Goal: Task Accomplishment & Management: Use online tool/utility

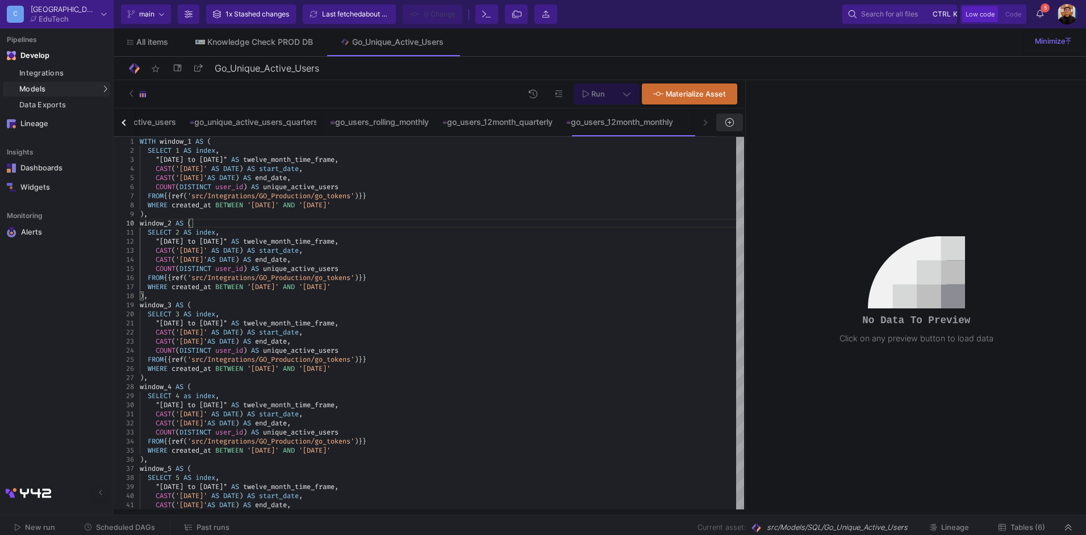
click at [736, 120] on button at bounding box center [729, 123] width 26 height 18
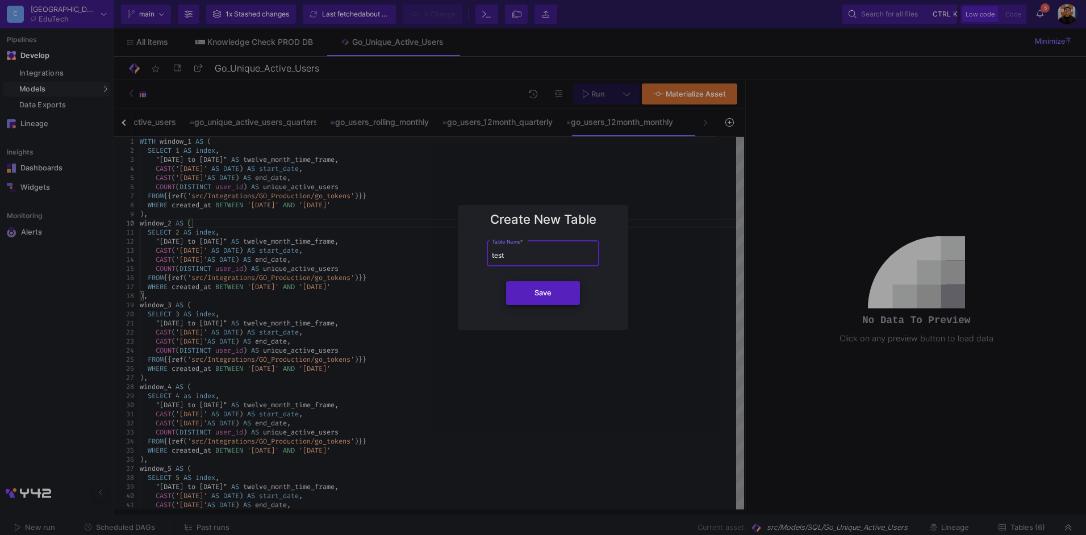
type input "test"
click at [553, 299] on button "Save" at bounding box center [543, 293] width 74 height 24
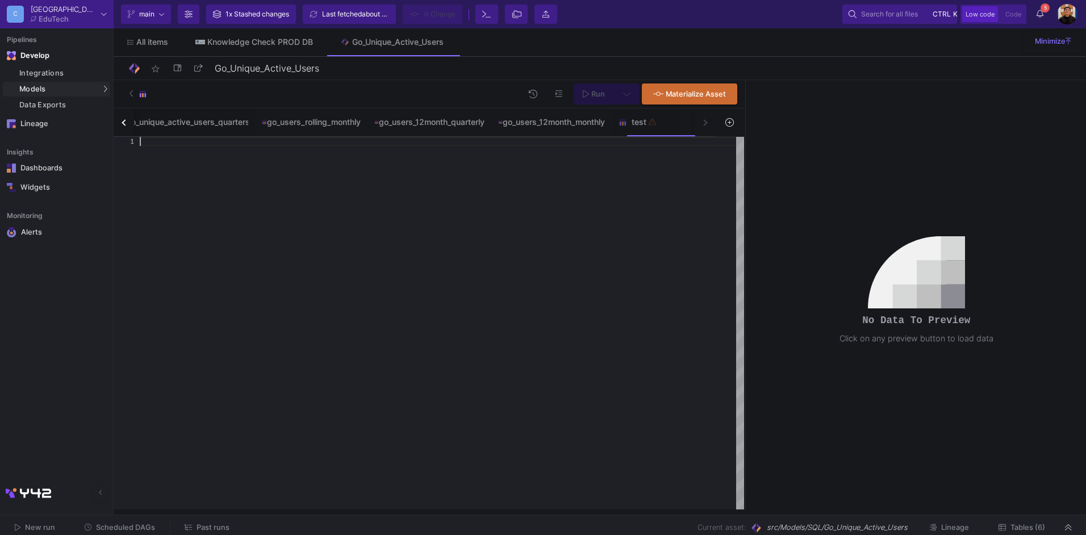
click at [427, 200] on div at bounding box center [442, 323] width 604 height 373
paste textarea "GROUP BY m.start_date ) SELECT * FROM windows ORDER BY index;"
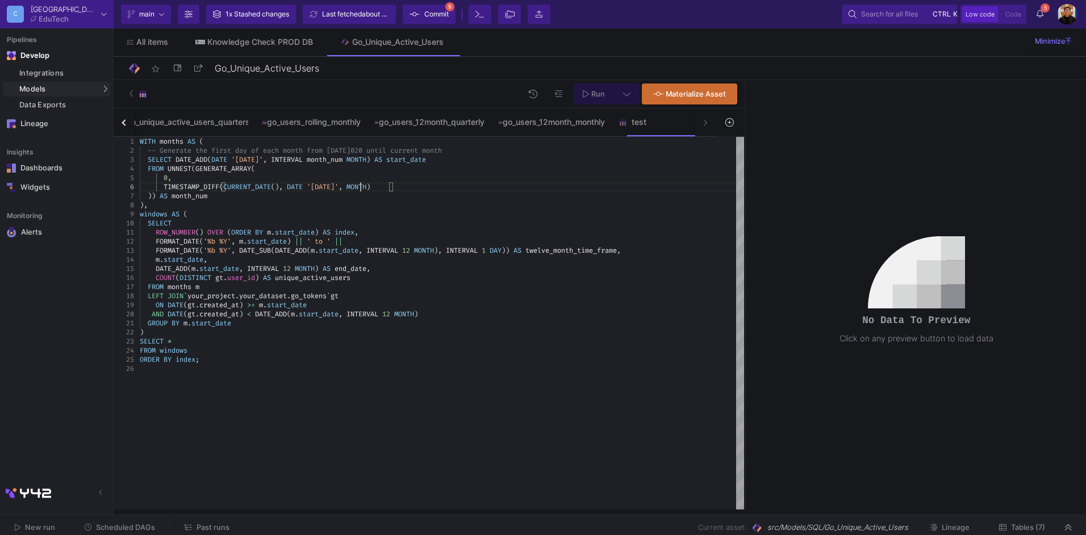
click at [245, 201] on div ")," at bounding box center [442, 205] width 604 height 9
type textarea "ROW_NUMBER() OVER (ORDER BY m.start_date) AS index, FORMAT_DATE('%b %Y', m.star…"
click at [378, 286] on div "FROM months m" at bounding box center [442, 286] width 604 height 9
click at [557, 127] on div "go_users_12month_monthly" at bounding box center [551, 121] width 120 height 27
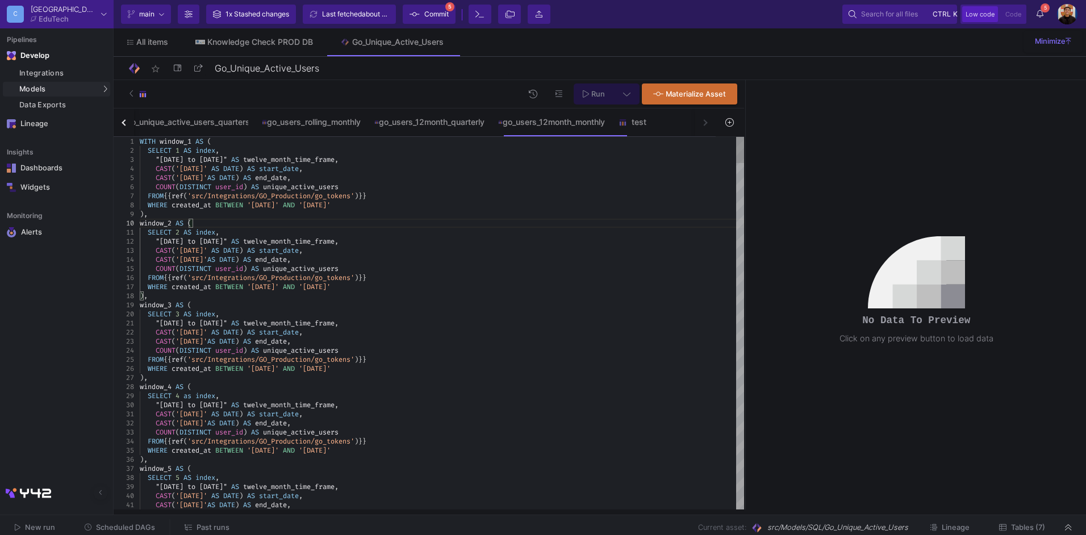
type textarea ""[DATE] to [DATE]" AS twelve_month_time_frame, CAST('[DATE]' AS DATE) AS start_…"
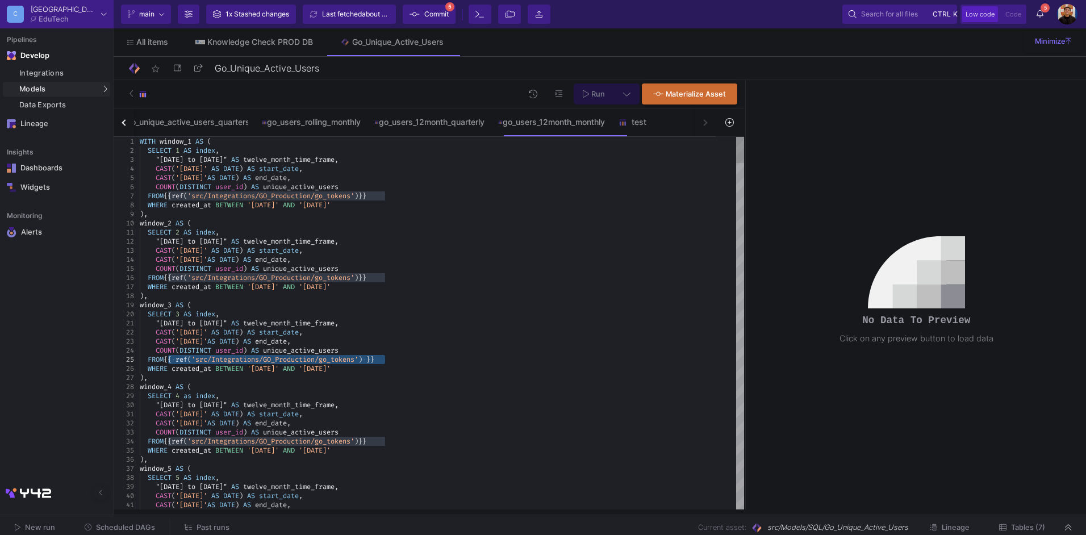
drag, startPoint x: 387, startPoint y: 360, endPoint x: 169, endPoint y: 360, distance: 218.7
click at [632, 122] on y42-feature-type-child-icon at bounding box center [625, 122] width 13 height 9
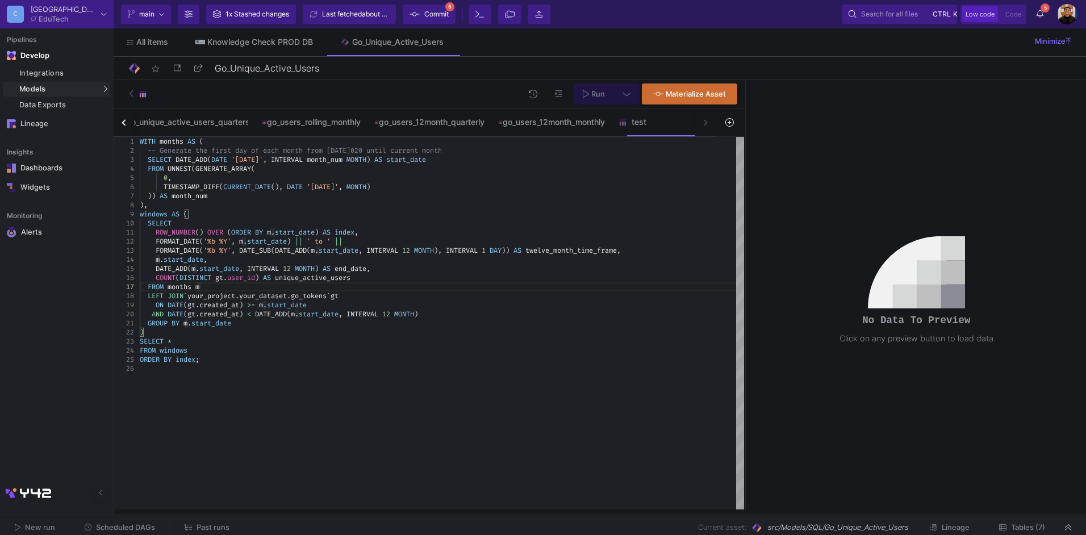
click at [300, 289] on div "FROM months m" at bounding box center [442, 286] width 604 height 9
drag, startPoint x: 341, startPoint y: 294, endPoint x: 191, endPoint y: 292, distance: 150.0
paste textarea "{{ ref('src/Integrations/GO_Production/go_tokens') }}"
type textarea "GROUP BY m.start_date ) SELECT * FROM windows ORDER BY index;"
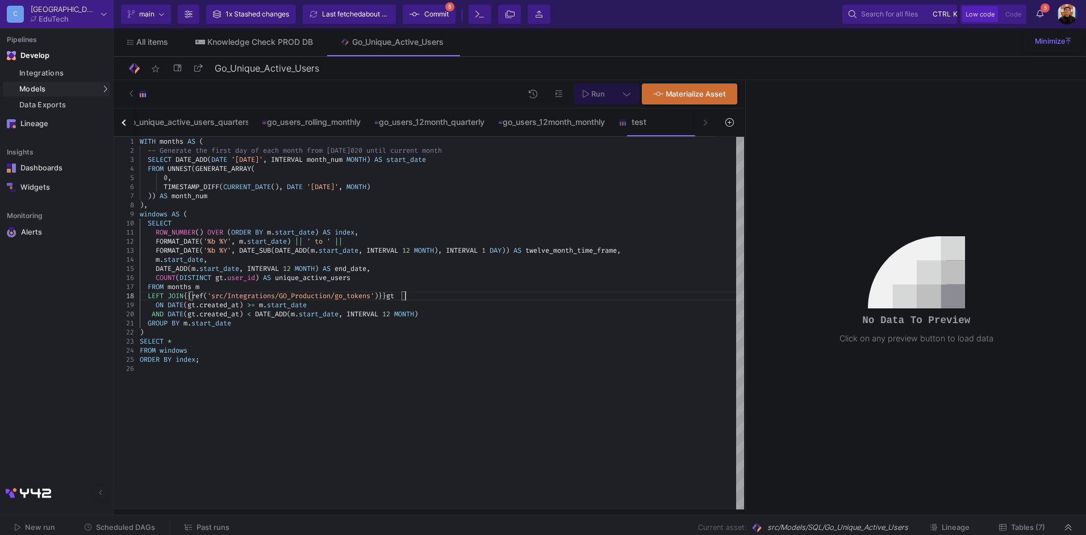
click at [433, 344] on div "SELECT *" at bounding box center [442, 341] width 604 height 9
click at [389, 358] on div "ORDER BY index ;" at bounding box center [442, 359] width 604 height 9
click at [628, 93] on icon at bounding box center [626, 94] width 7 height 8
click at [451, 157] on div "Full preview" at bounding box center [448, 159] width 70 height 12
click at [408, 158] on input "Full preview Slower on big datasets" at bounding box center [402, 163] width 11 height 11
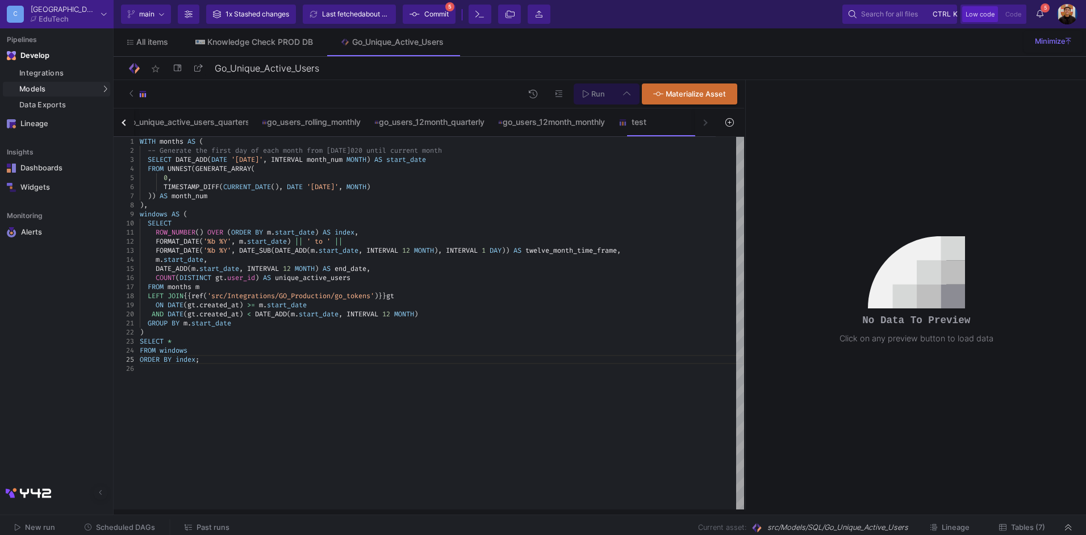
radio input "true"
click at [596, 90] on span "Run" at bounding box center [598, 94] width 14 height 9
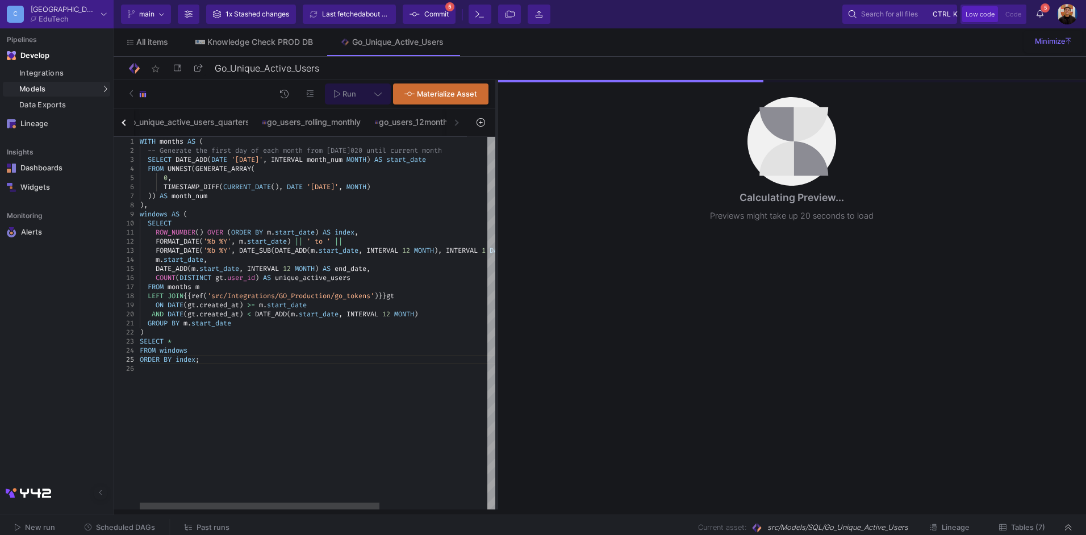
drag, startPoint x: 745, startPoint y: 211, endPoint x: 496, endPoint y: 262, distance: 254.0
click at [496, 262] on div at bounding box center [496, 294] width 3 height 429
click at [385, 92] on button at bounding box center [378, 93] width 26 height 21
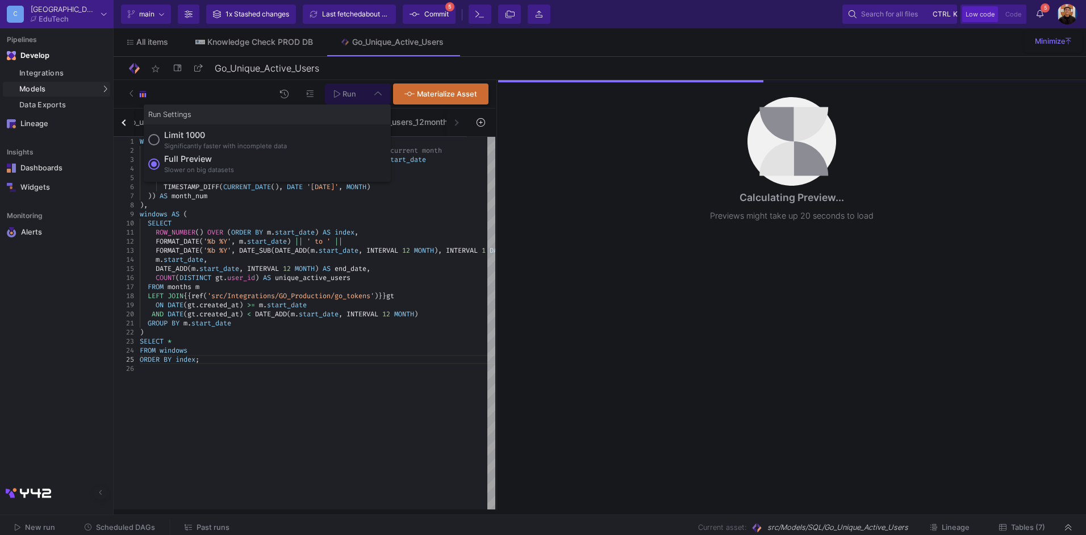
click at [381, 92] on div at bounding box center [543, 267] width 1086 height 535
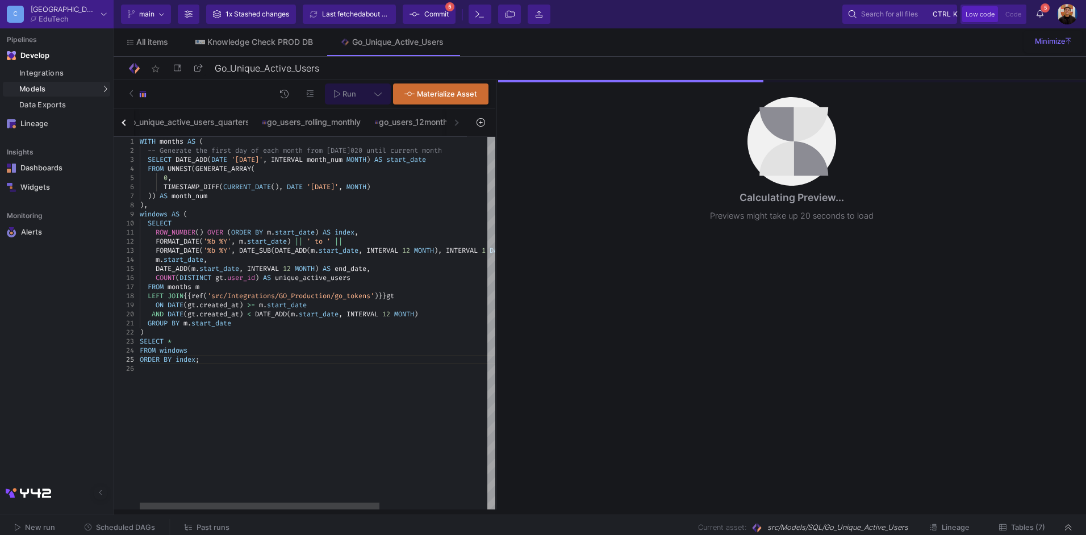
click at [390, 253] on span "INTERVAL" at bounding box center [382, 250] width 32 height 9
type textarea "WITH months AS ( -- Generate the first day of each month from Aug 2020 until cu…"
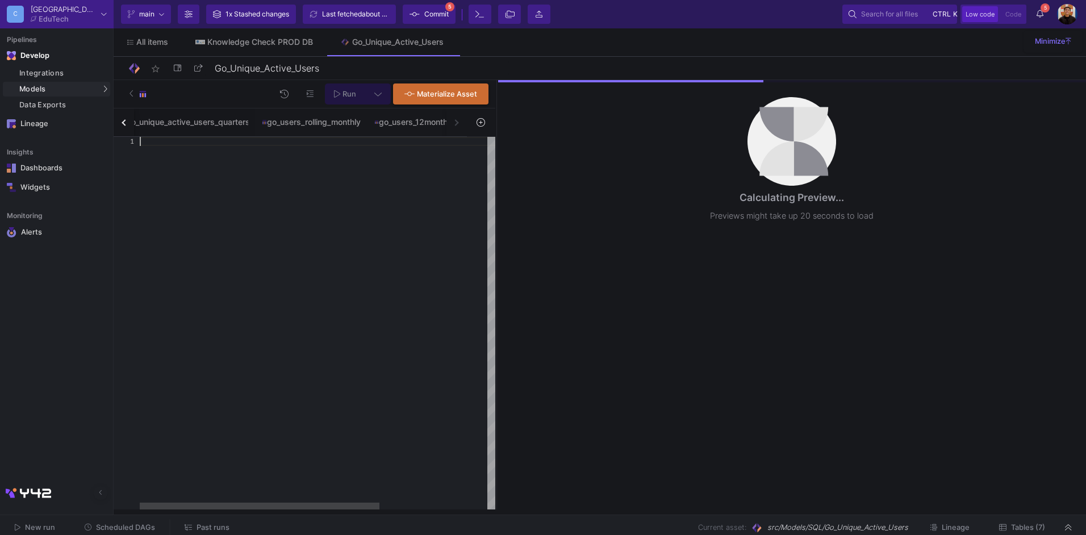
scroll to position [0, 0]
click at [314, 202] on div at bounding box center [318, 323] width 356 height 373
paste textarea "GROUP BY m.start_date ) SELECT * FROM windows ORDER BY index;"
type textarea "GROUP BY m.start_date ) SELECT * FROM windows ORDER BY index;"
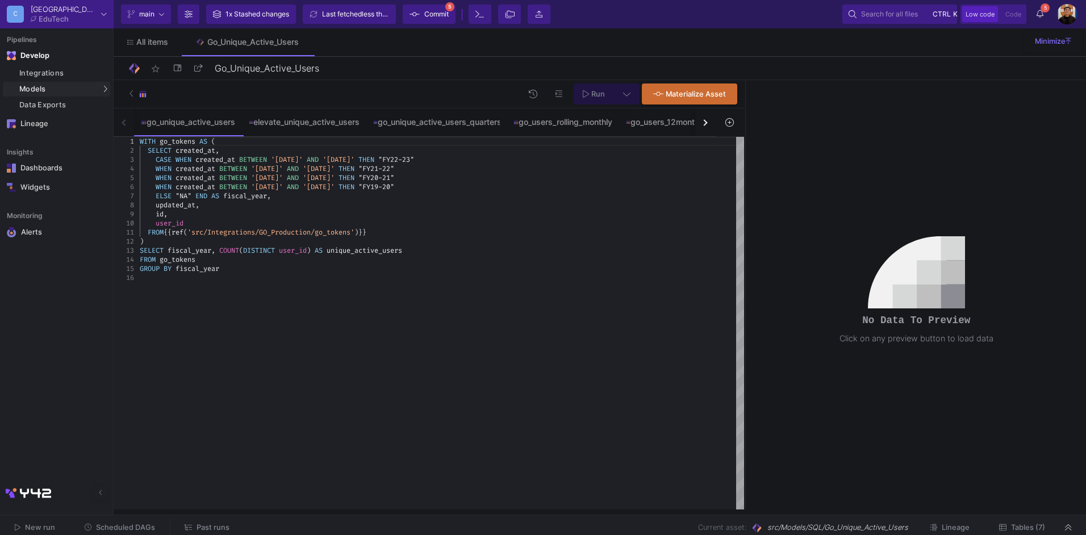
click at [705, 124] on div "button" at bounding box center [704, 122] width 6 height 6
click at [705, 124] on div "go_unique_active_users elevate_unique_active_users go_unique_active_users_quart…" at bounding box center [415, 122] width 602 height 28
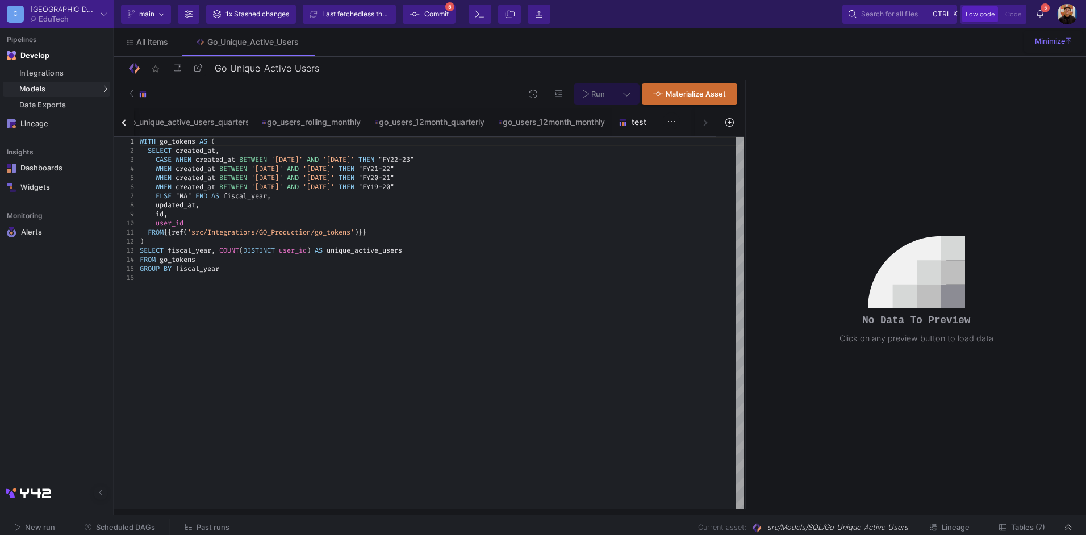
click at [662, 124] on div "test" at bounding box center [646, 122] width 55 height 9
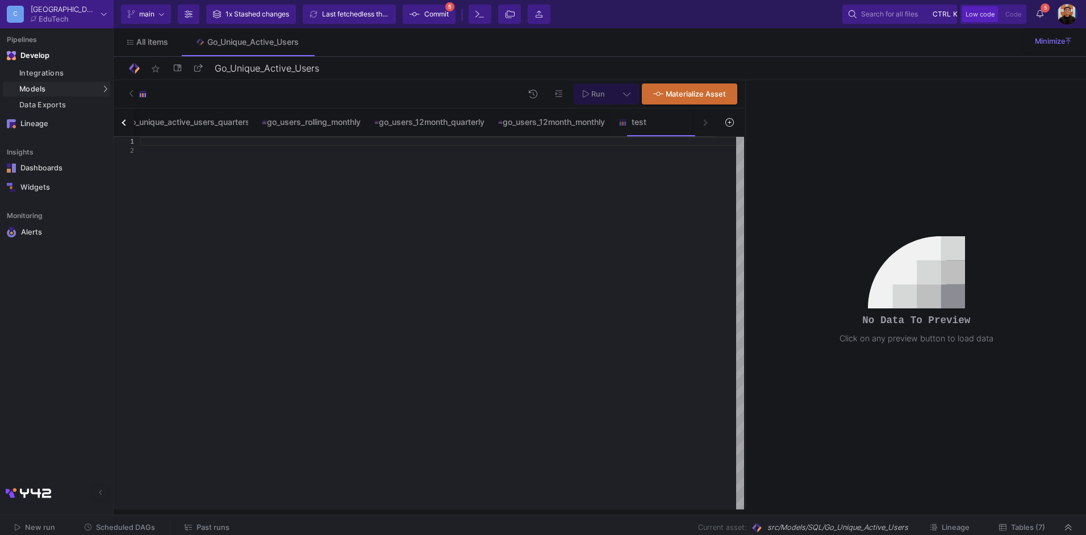
click at [427, 196] on div at bounding box center [442, 323] width 604 height 373
paste textarea "GROUP BY m.start_date ) SELECT * FROM windows ORDER BY index;"
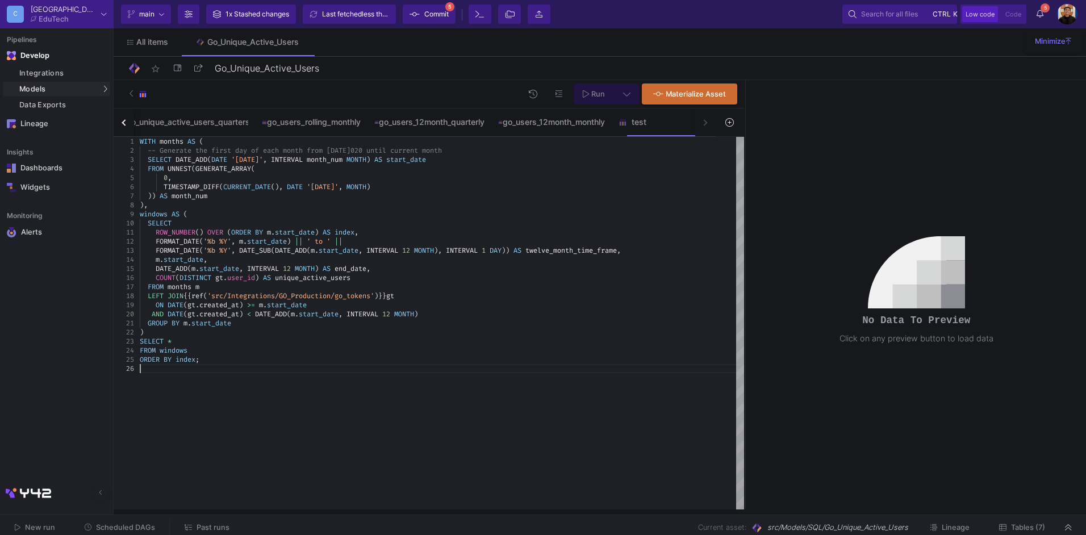
click at [611, 95] on button "Run" at bounding box center [594, 93] width 40 height 21
click at [304, 378] on div "WITH months AS ( -- Generate the first day of each month from [DATE] 020 until …" at bounding box center [442, 323] width 604 height 373
click at [594, 93] on span "Run" at bounding box center [598, 94] width 14 height 9
click at [408, 379] on div "WITH months AS ( -- Generate the first day of each month from [DATE] 020 until …" at bounding box center [442, 323] width 604 height 373
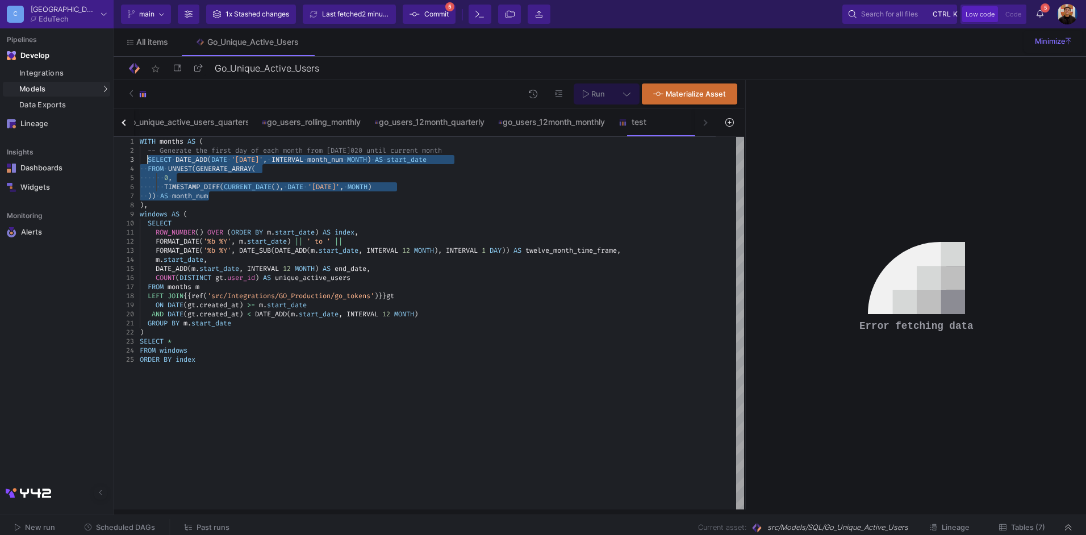
drag, startPoint x: 223, startPoint y: 195, endPoint x: 149, endPoint y: 158, distance: 82.3
click at [593, 90] on span "Run" at bounding box center [598, 94] width 14 height 9
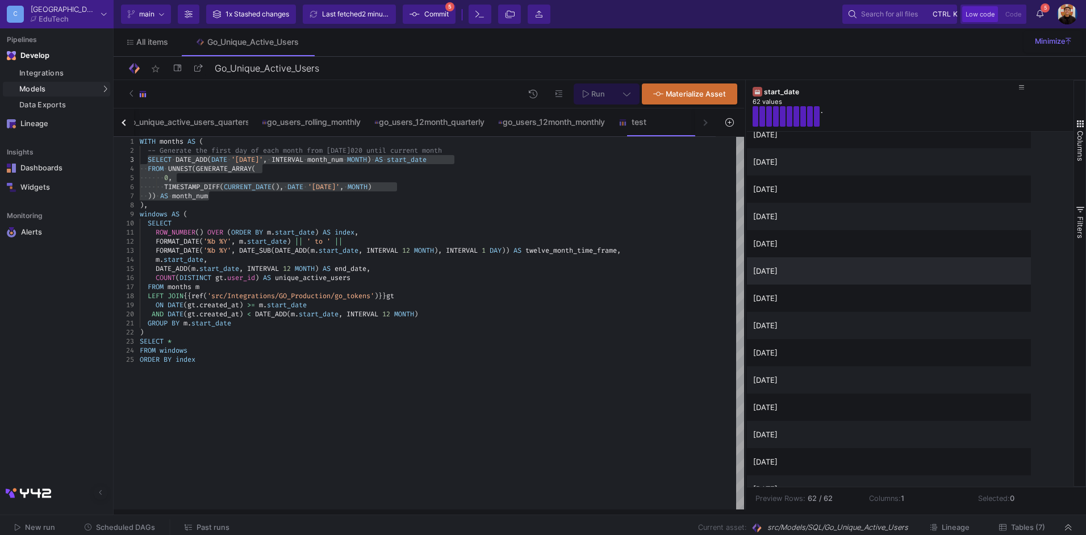
scroll to position [909, 0]
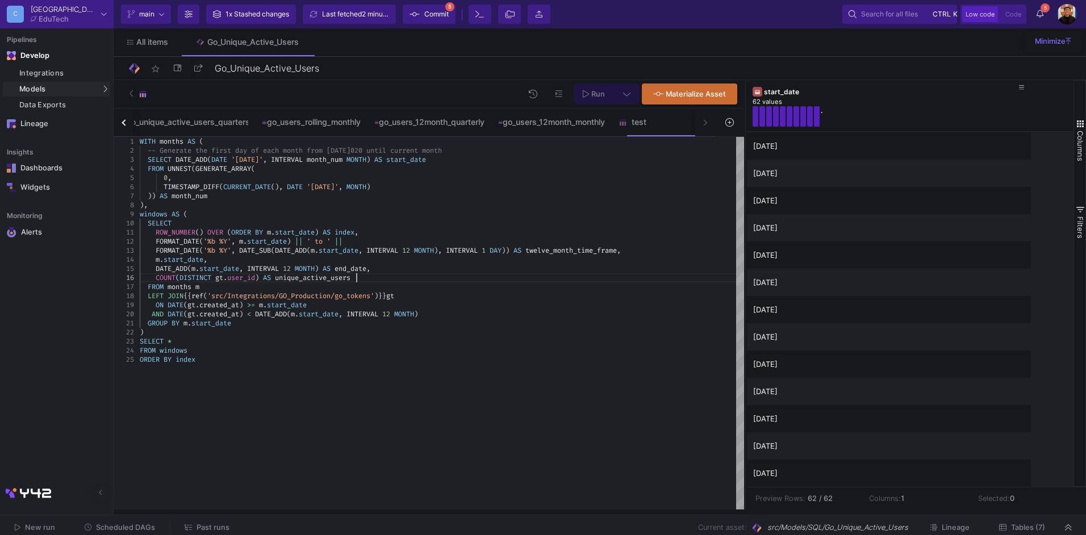
click at [366, 279] on div "COUNT ( DISTINCT gt . user_id ) AS unique_active_users" at bounding box center [442, 277] width 604 height 9
click at [236, 363] on div "ORDER BY index" at bounding box center [442, 359] width 604 height 9
click at [614, 94] on button at bounding box center [627, 93] width 26 height 21
click at [631, 64] on div at bounding box center [543, 267] width 1086 height 535
click at [592, 89] on button "Run" at bounding box center [594, 93] width 40 height 21
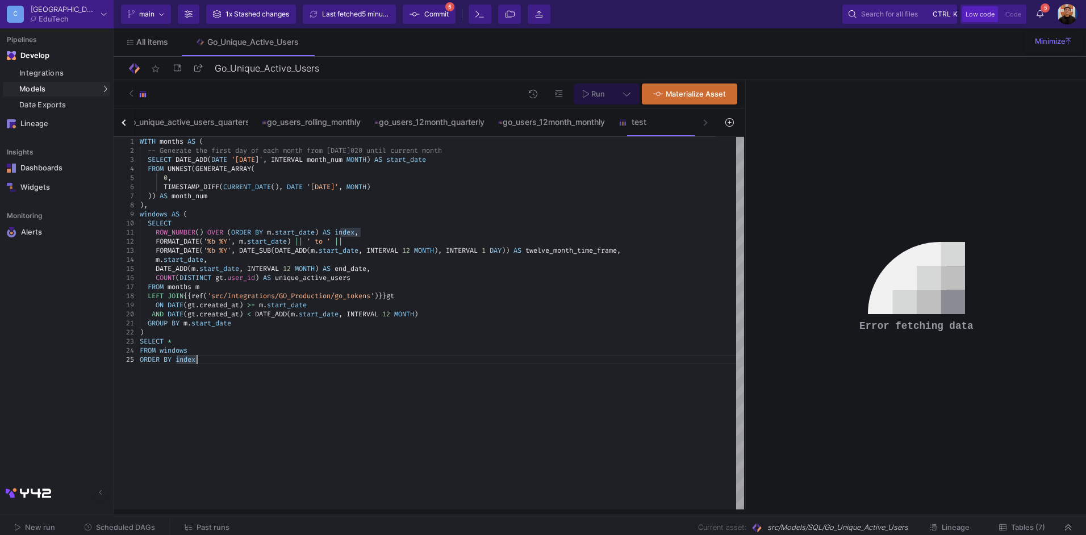
scroll to position [0, 56]
click at [247, 361] on div "ORDER BY index" at bounding box center [442, 359] width 604 height 9
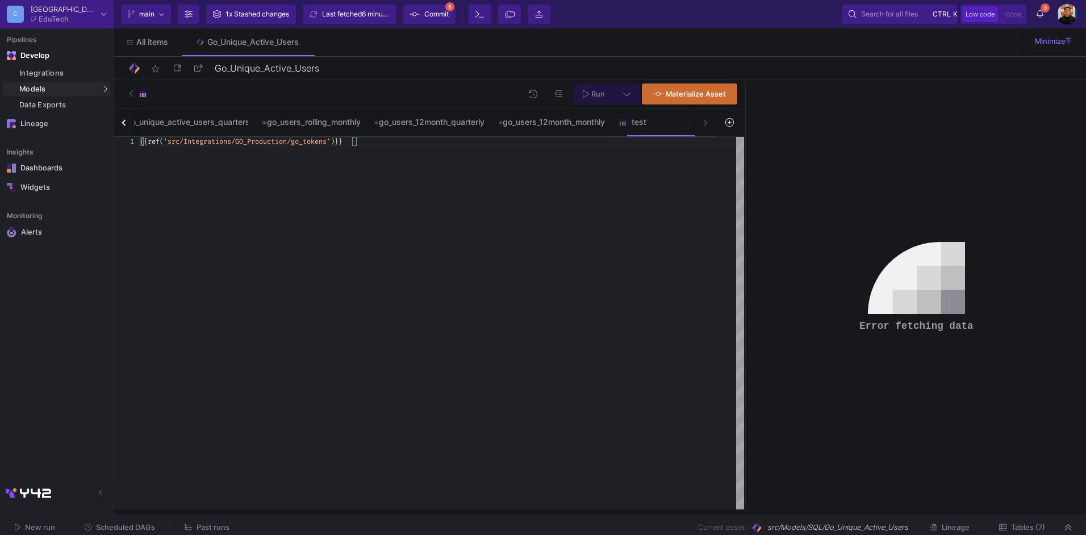
scroll to position [9, 0]
paste textarea "AND DATE(gt.created_at) < DATE_ADD(m.start_date, INTERVAL 12 MONTH) -- ✅ Only k…"
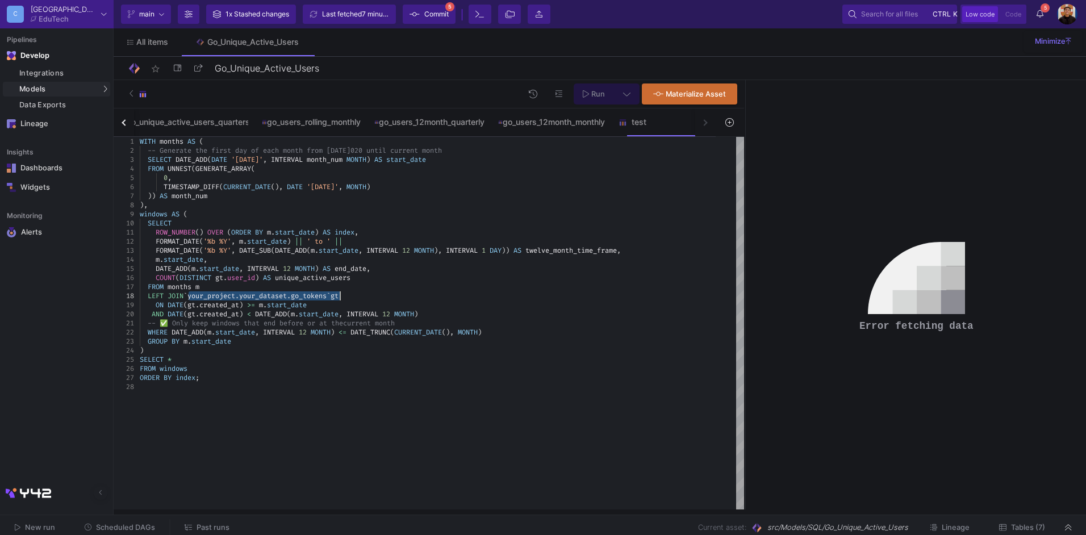
paste textarea "{{ ref('src/Integrations/GO_Production/go_tokens') }}"
click at [210, 383] on div at bounding box center [442, 386] width 604 height 9
type textarea "-- ✅ Only keep windows that end before or at the current month WHERE DATE_ADD(m…"
click at [623, 95] on button at bounding box center [627, 93] width 26 height 21
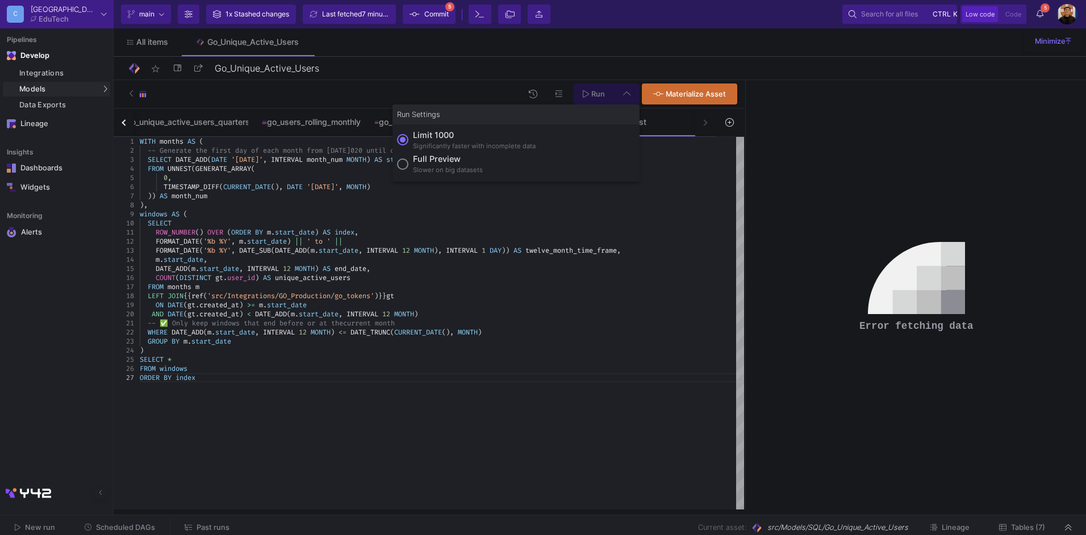
click at [450, 161] on div "Full preview" at bounding box center [448, 159] width 70 height 12
click at [408, 161] on input "Full preview Slower on big datasets" at bounding box center [402, 163] width 11 height 11
radio input "true"
click at [607, 93] on button "Run" at bounding box center [594, 93] width 40 height 21
click at [352, 421] on div "WITH months AS ( -- Generate the first day of each month from [DATE] 020 until …" at bounding box center [442, 323] width 604 height 373
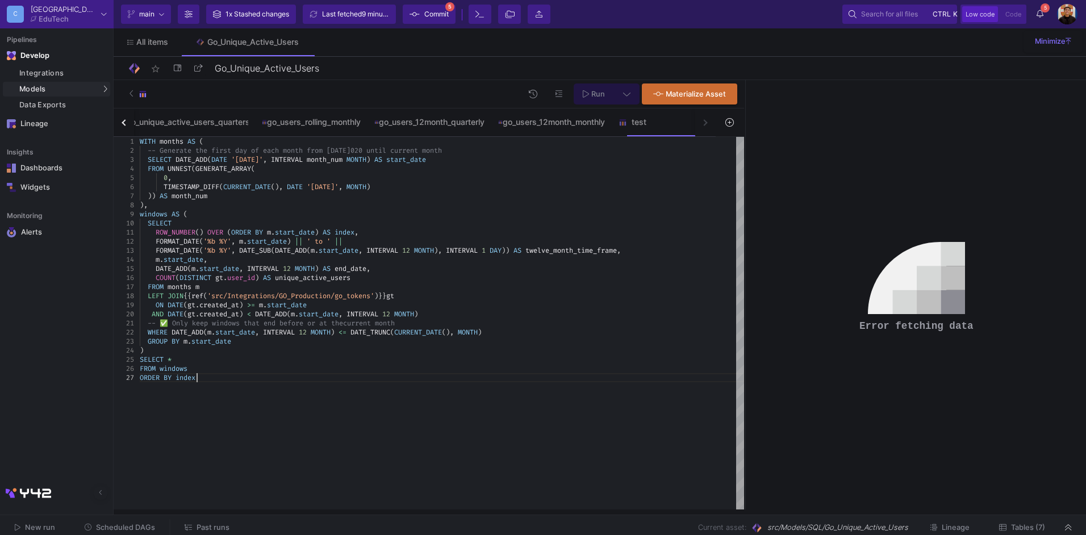
scroll to position [9, 56]
drag, startPoint x: 441, startPoint y: 323, endPoint x: 108, endPoint y: 325, distance: 332.9
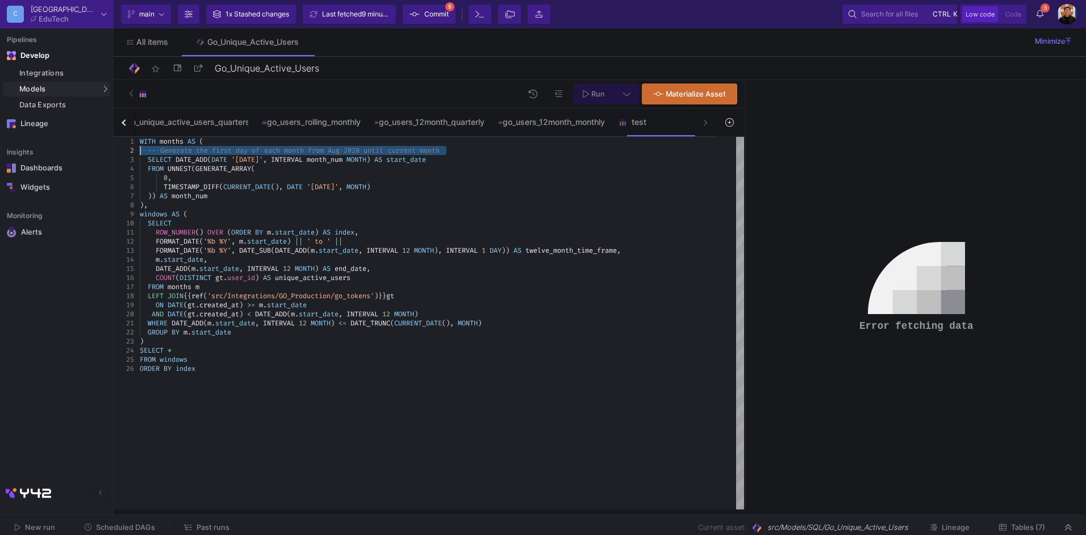
drag, startPoint x: 463, startPoint y: 149, endPoint x: 114, endPoint y: 153, distance: 348.8
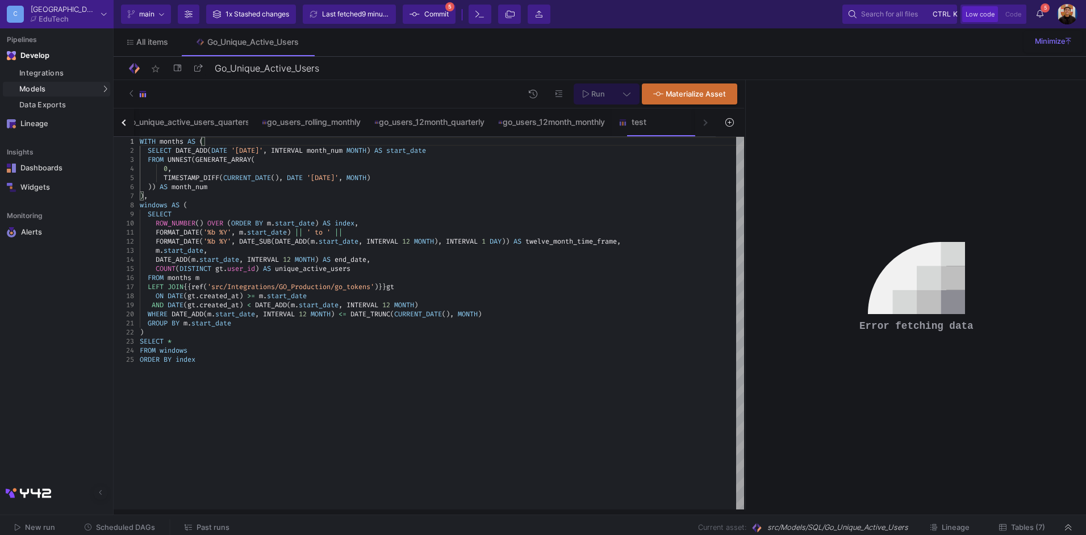
click at [606, 94] on button "Run" at bounding box center [594, 93] width 40 height 21
click at [524, 214] on div "SELECT" at bounding box center [442, 214] width 604 height 9
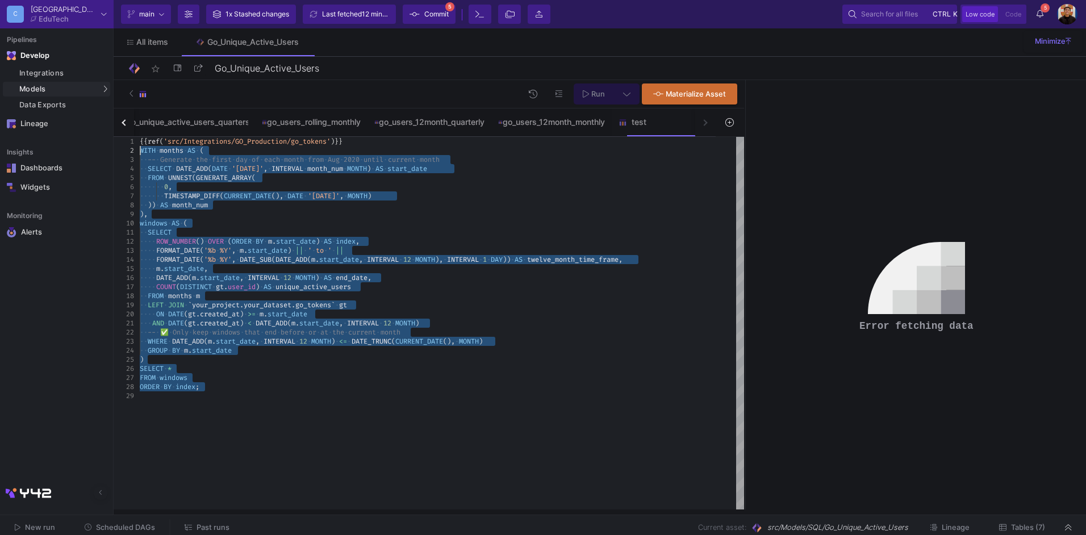
drag, startPoint x: 231, startPoint y: 394, endPoint x: 118, endPoint y: 154, distance: 265.5
click at [118, 153] on div "1 4 5 6 7 8 9 10 11 12 13 14 15 16 17 18 19 20 21 23 24 25 26 27 3 22 28 2 29 {…" at bounding box center [429, 323] width 631 height 373
paste textarea "AND DATE(gt.created_at) < DATE_ADD(m.start_date, INTERVAL 12 MONTH) -- ✅ Only k…"
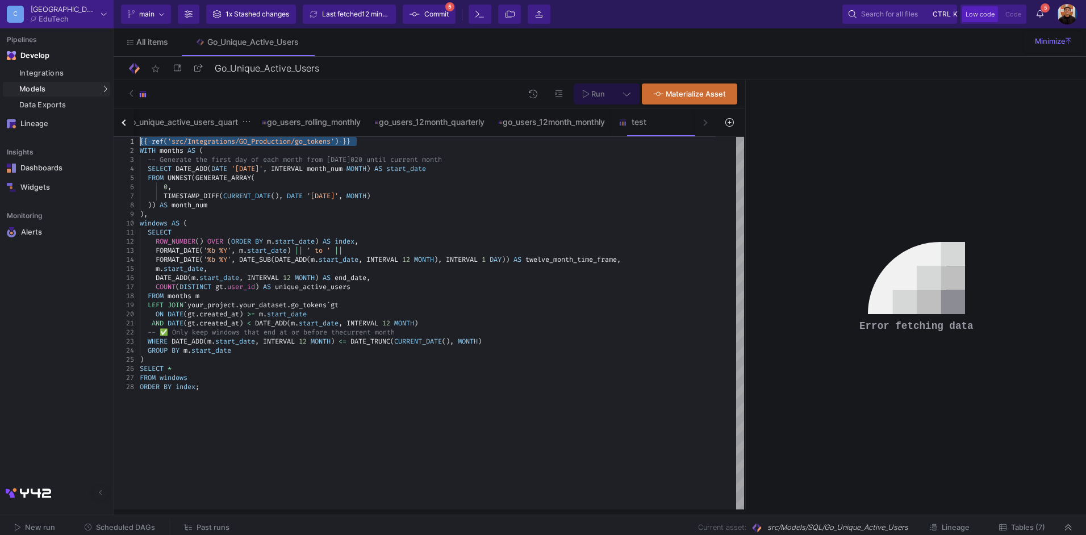
drag, startPoint x: 366, startPoint y: 139, endPoint x: 136, endPoint y: 131, distance: 230.2
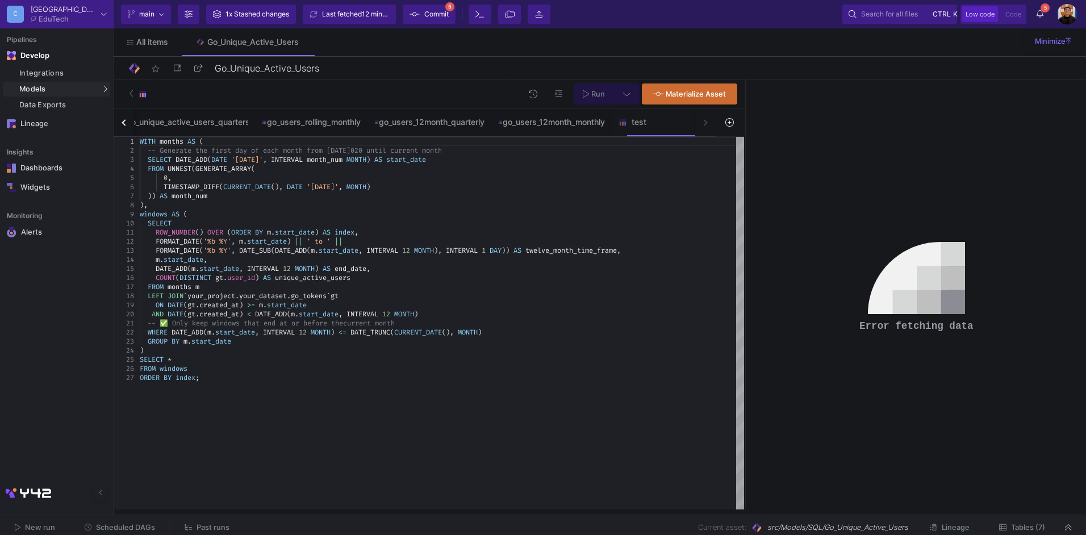
click at [339, 293] on span "gt" at bounding box center [335, 295] width 8 height 9
drag, startPoint x: 340, startPoint y: 293, endPoint x: 193, endPoint y: 294, distance: 147.7
paste textarea "{{ ref('src/Integrations/GO_Production/go_tokens') }}"
click at [543, 127] on div "go_users_12month_monthly" at bounding box center [551, 121] width 120 height 27
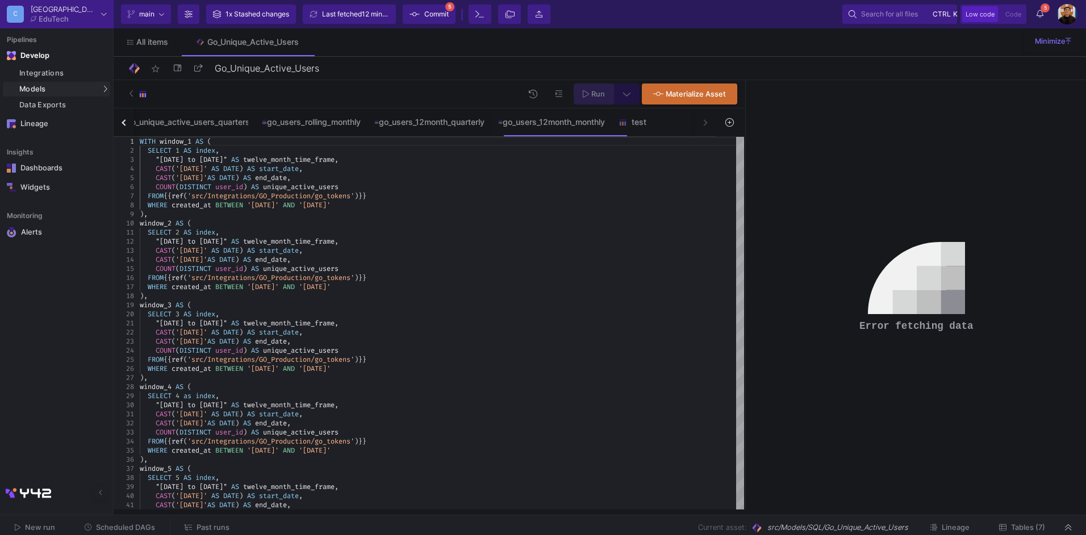
click at [592, 95] on span "Run" at bounding box center [598, 94] width 14 height 9
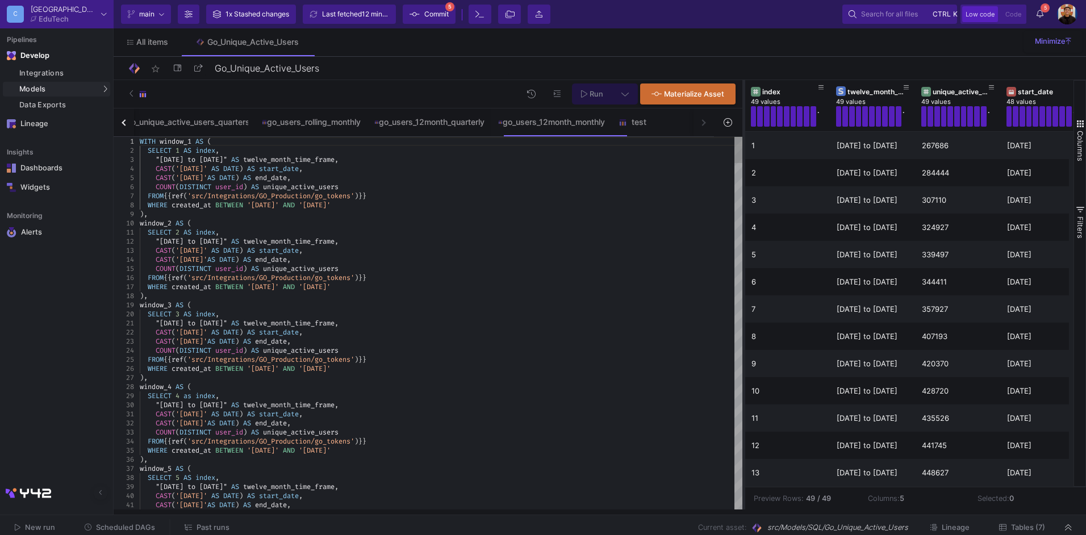
drag, startPoint x: 746, startPoint y: 223, endPoint x: 748, endPoint y: 248, distance: 24.5
click at [745, 248] on div at bounding box center [743, 294] width 3 height 429
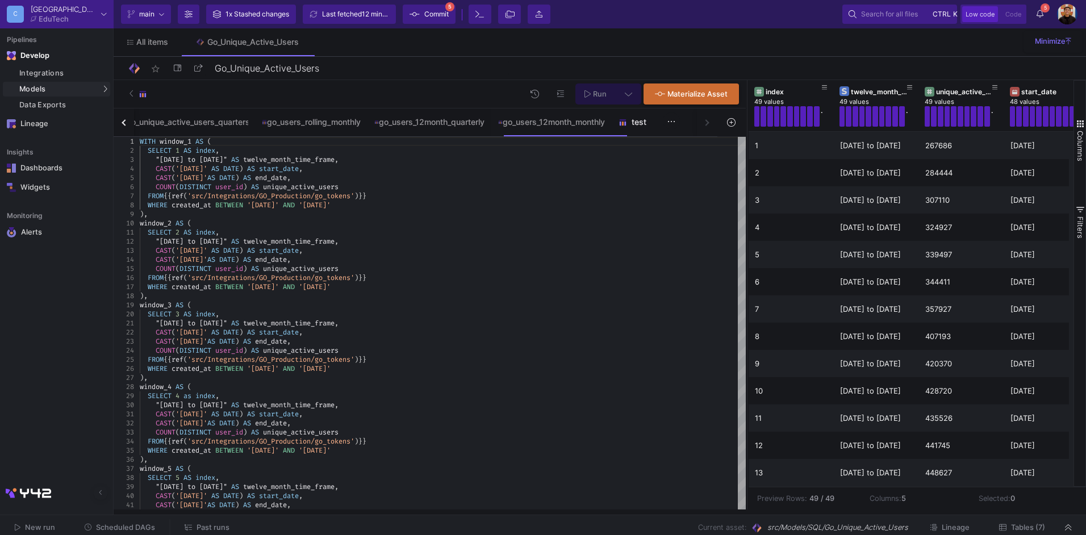
click at [649, 126] on div "test" at bounding box center [646, 122] width 55 height 9
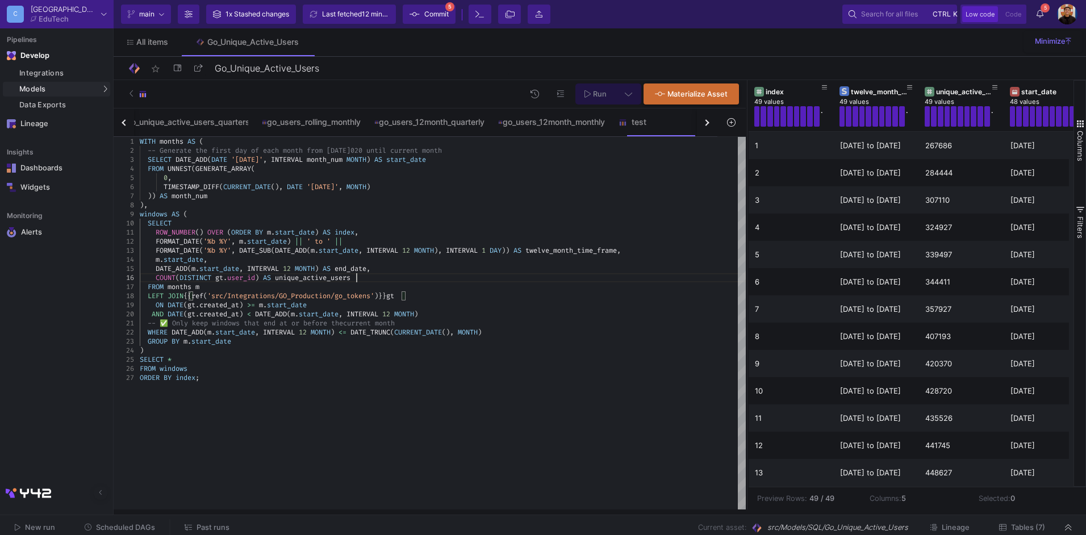
click at [427, 277] on div "COUNT ( DISTINCT gt . user_id ) AS unique_active_users" at bounding box center [443, 277] width 606 height 9
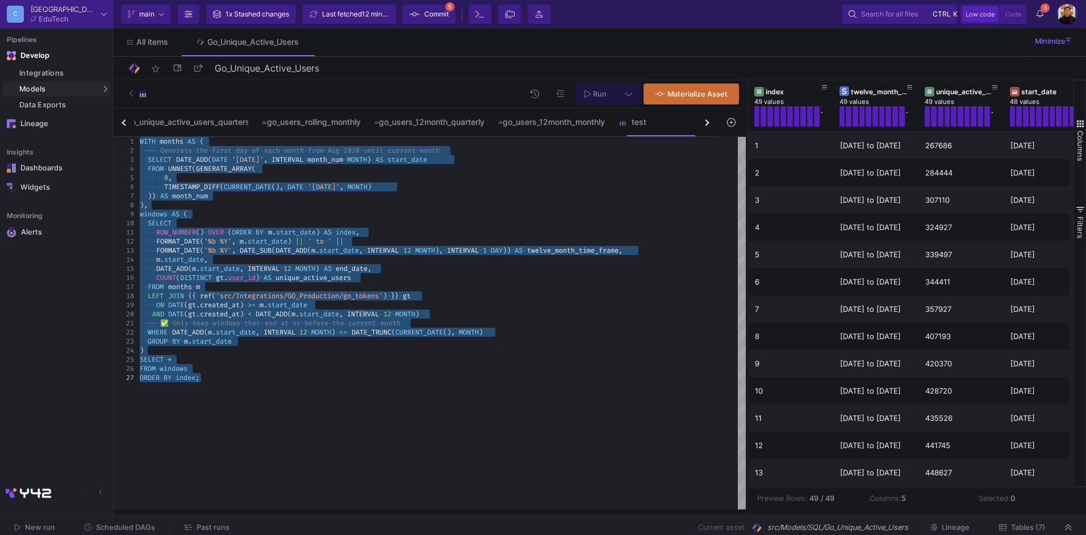
click at [383, 294] on span "'src/Integrations/GO_Production/go_tokens'" at bounding box center [299, 295] width 167 height 9
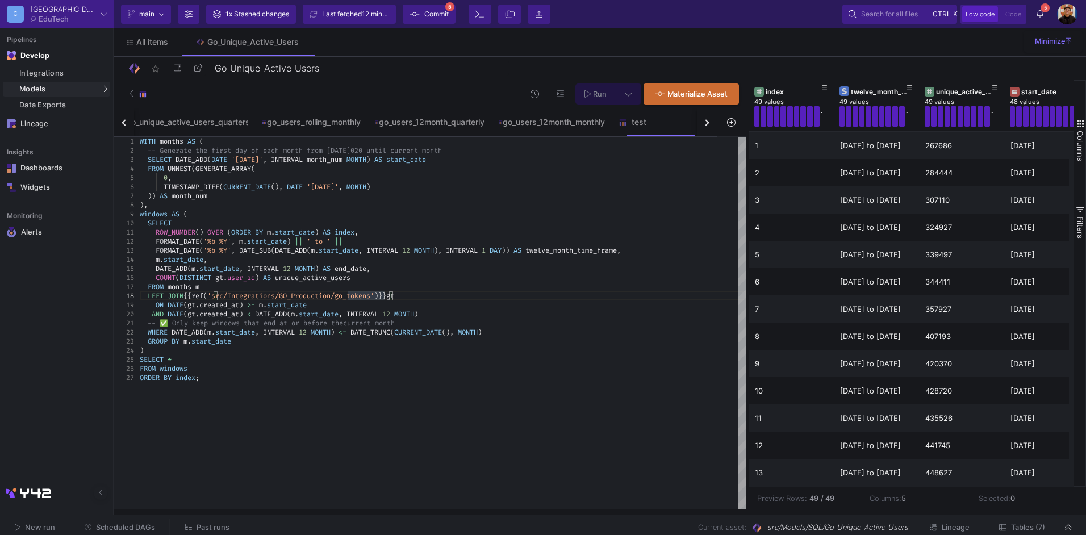
click at [400, 369] on div "FROM windows" at bounding box center [443, 368] width 606 height 9
click at [629, 95] on icon at bounding box center [628, 94] width 7 height 8
click at [454, 165] on div "Slower on big datasets" at bounding box center [450, 170] width 70 height 10
click at [410, 165] on input "Full preview Slower on big datasets" at bounding box center [404, 163] width 11 height 11
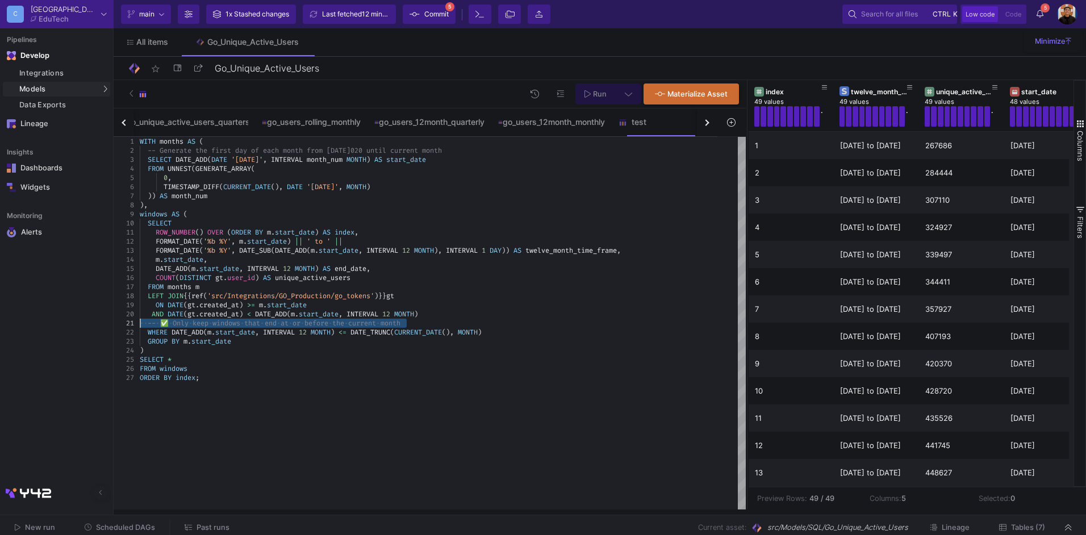
drag, startPoint x: 426, startPoint y: 322, endPoint x: 64, endPoint y: 319, distance: 361.8
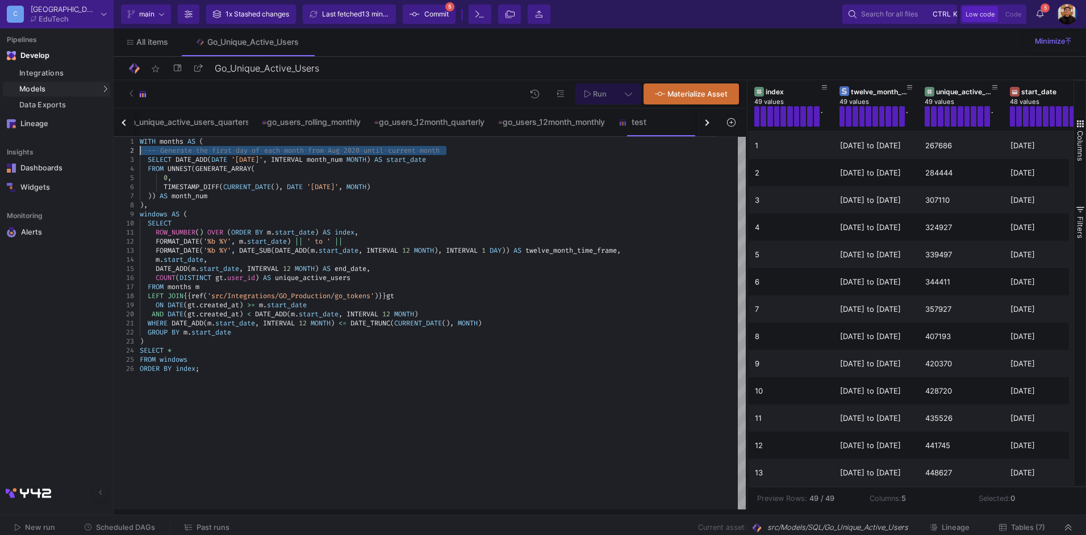
drag, startPoint x: 451, startPoint y: 151, endPoint x: 102, endPoint y: 149, distance: 348.8
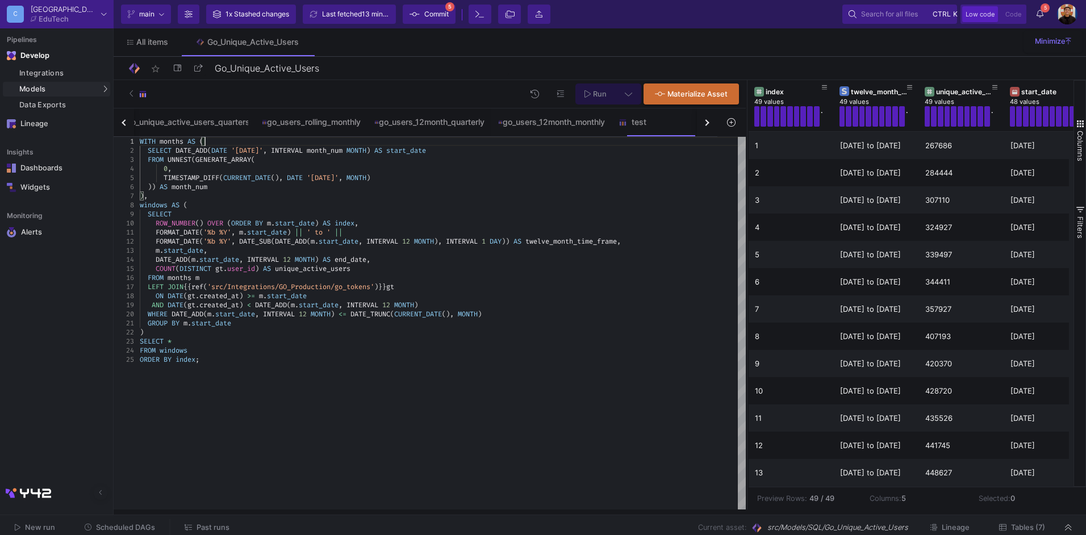
click at [588, 91] on icon at bounding box center [587, 94] width 6 height 8
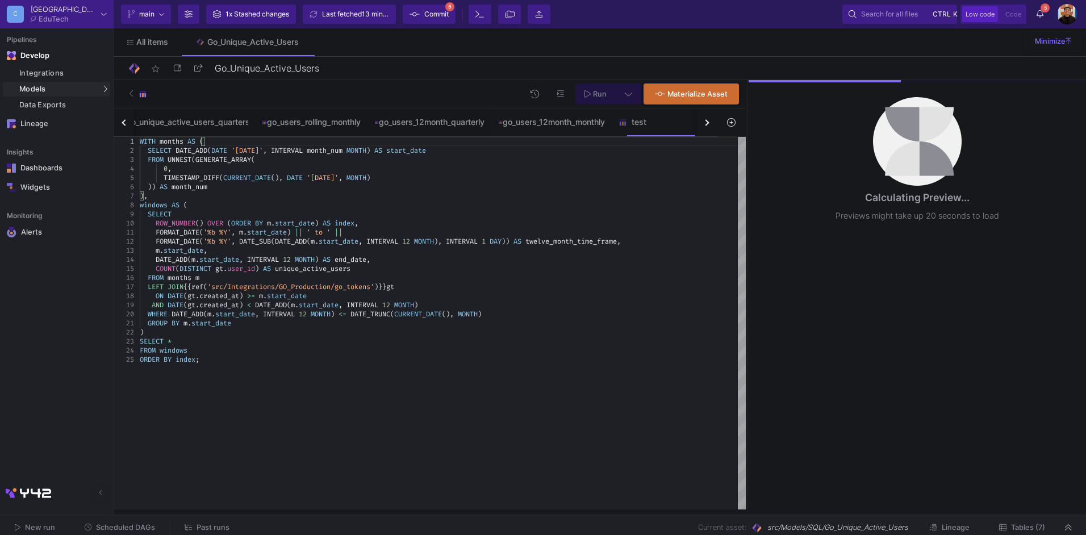
click at [266, 329] on div ")" at bounding box center [443, 332] width 606 height 9
click at [330, 121] on div "go_users_rolling_monthly" at bounding box center [311, 122] width 99 height 9
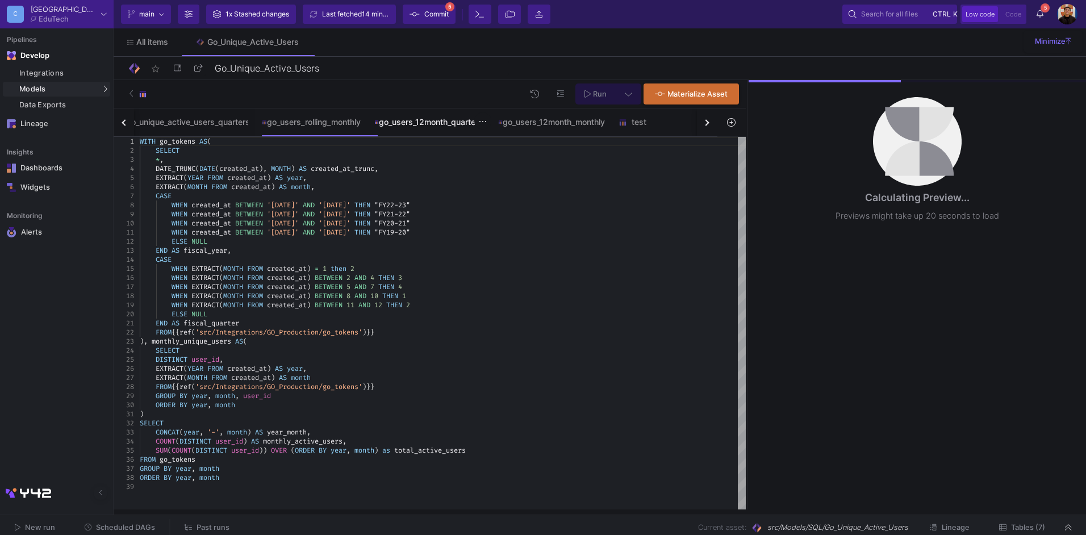
click at [446, 127] on div "go_users_12month_quarterly" at bounding box center [430, 121] width 124 height 27
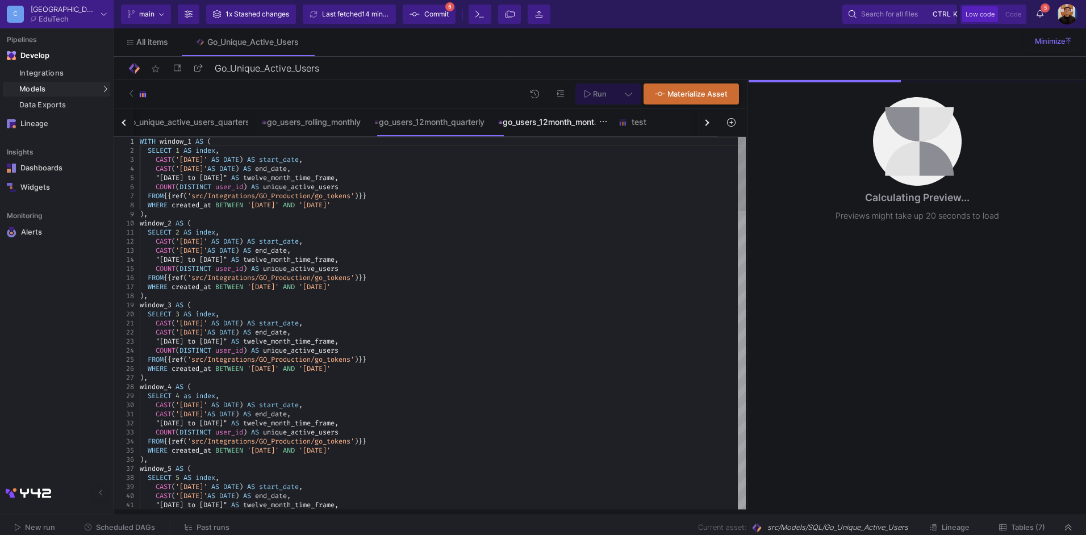
click at [553, 128] on div "go_users_12month_monthly" at bounding box center [551, 121] width 120 height 27
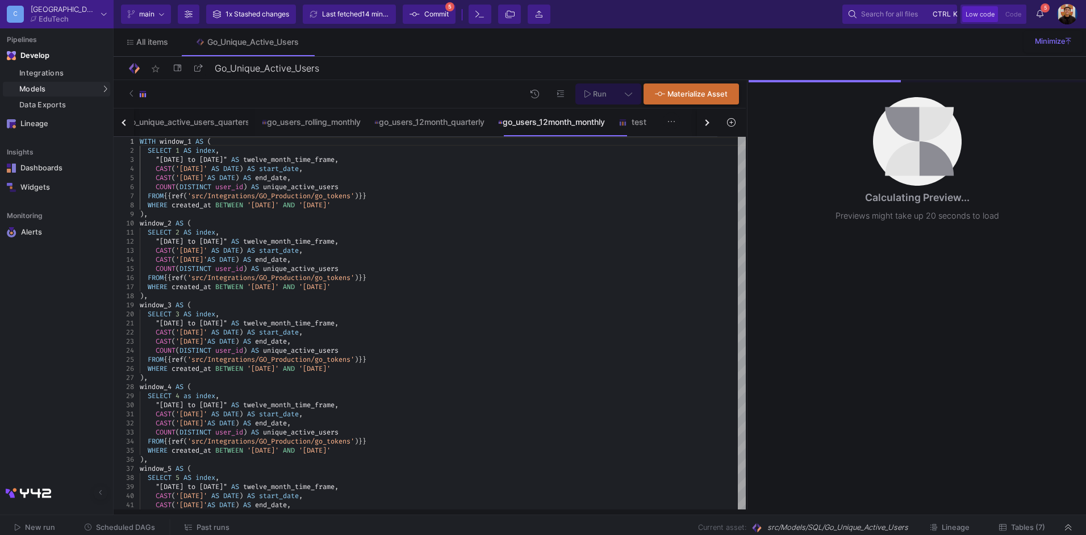
click at [627, 120] on img at bounding box center [623, 122] width 9 height 9
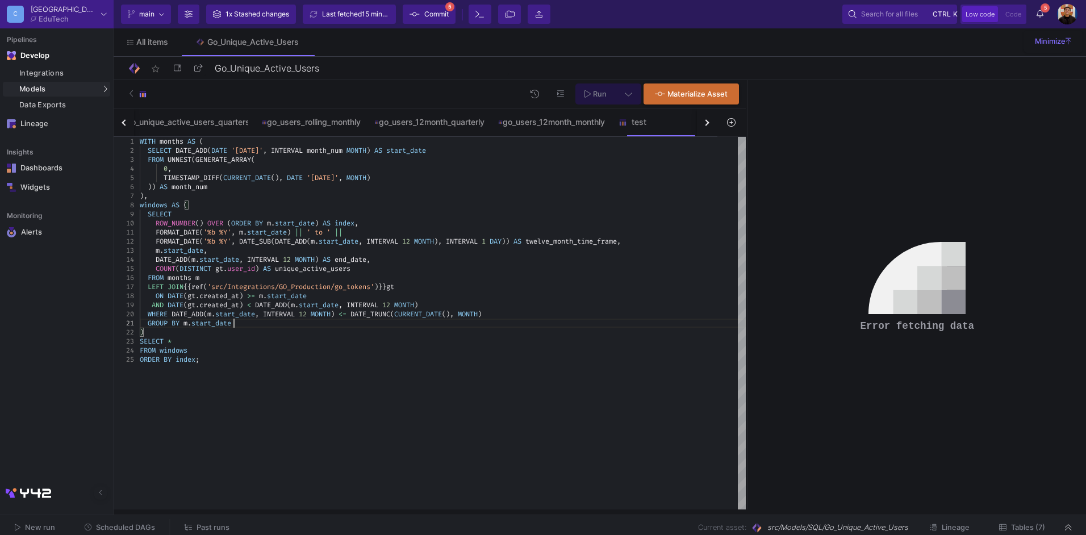
scroll to position [9, 3]
click at [252, 324] on div "GROUP BY m . start_date" at bounding box center [443, 323] width 606 height 9
click at [443, 298] on div "ON DATE ( gt . created_at ) >= m . start_date" at bounding box center [443, 295] width 606 height 9
click at [289, 325] on div "GROUP BY m . start_date" at bounding box center [443, 323] width 606 height 9
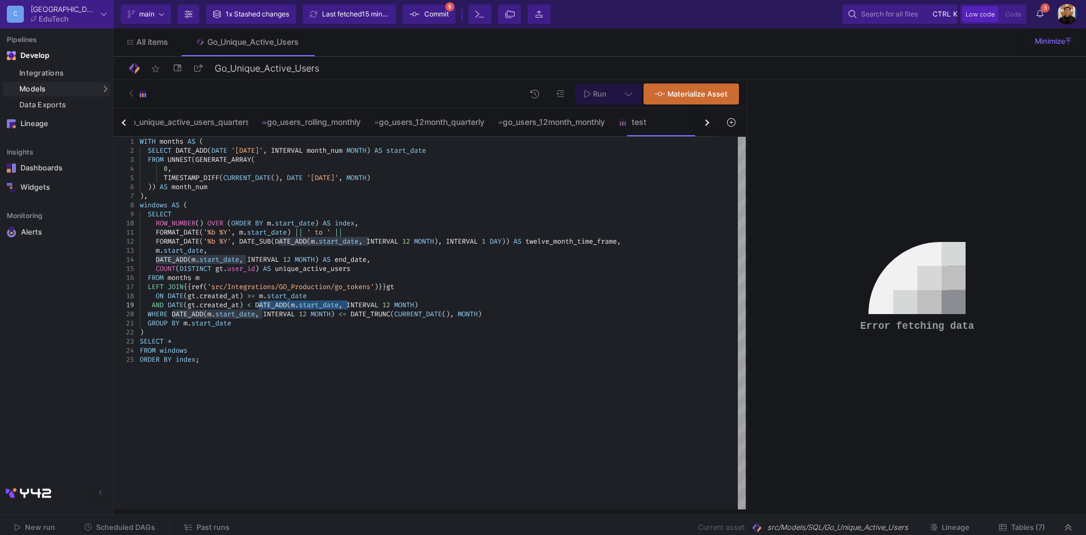
drag, startPoint x: 260, startPoint y: 303, endPoint x: 346, endPoint y: 302, distance: 86.9
click at [295, 340] on div "SELECT *" at bounding box center [443, 341] width 606 height 9
click at [290, 329] on div ")" at bounding box center [443, 332] width 606 height 9
click at [591, 261] on div "DATE_ADD ( m . start_date , INTERVAL 12 MONTH ) AS end_date ," at bounding box center [443, 259] width 606 height 9
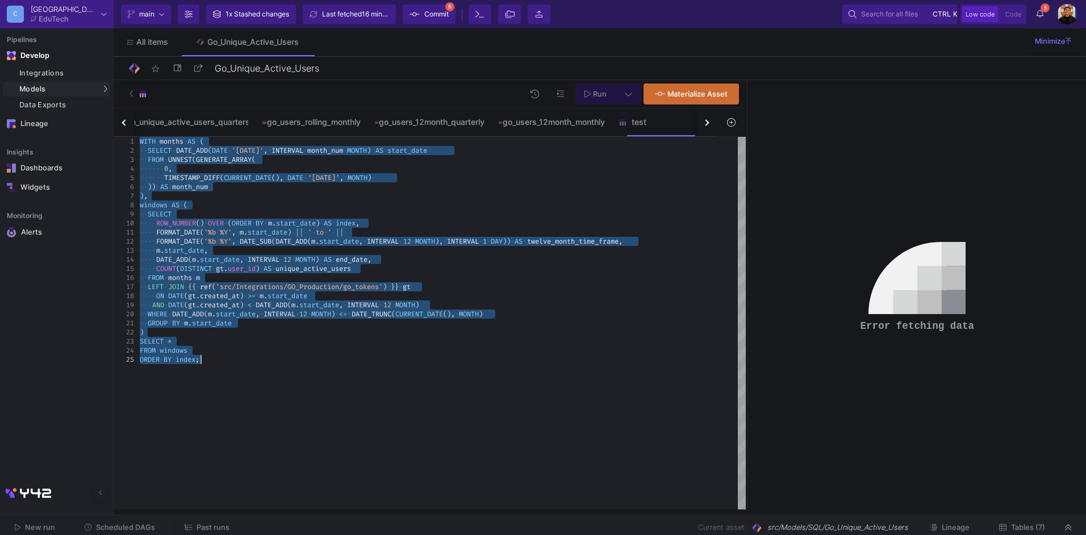
paste textarea "FROM months WHERE DATE_ADD(start_date, INTERVAL 12 MONTH) <= DATE_TRUNC(CURRENT…"
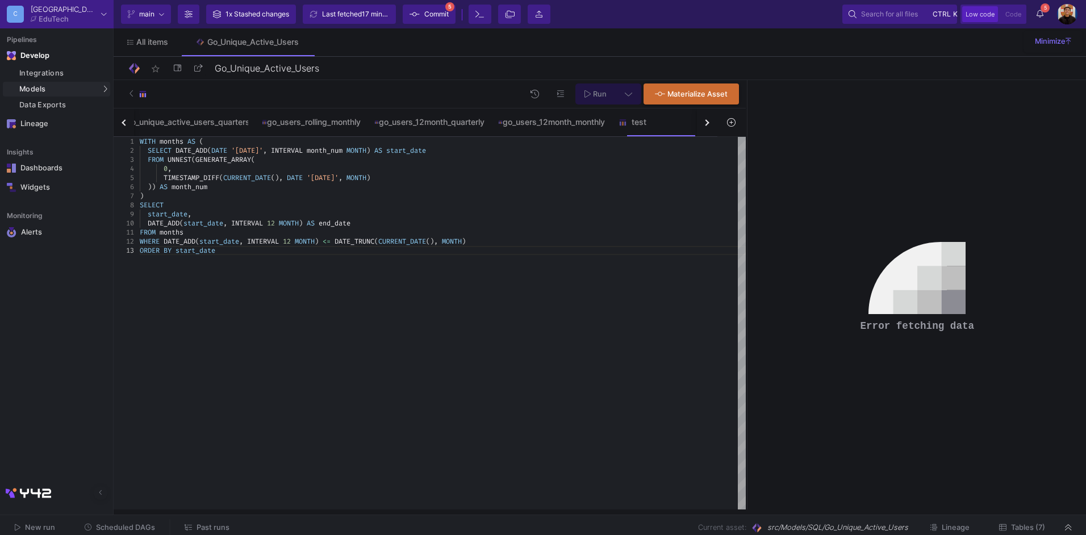
click at [632, 90] on icon at bounding box center [628, 94] width 7 height 8
click at [466, 153] on div "Full preview" at bounding box center [450, 159] width 70 height 12
click at [410, 158] on input "Full preview Slower on big datasets" at bounding box center [404, 163] width 11 height 11
click at [591, 93] on icon at bounding box center [587, 94] width 6 height 8
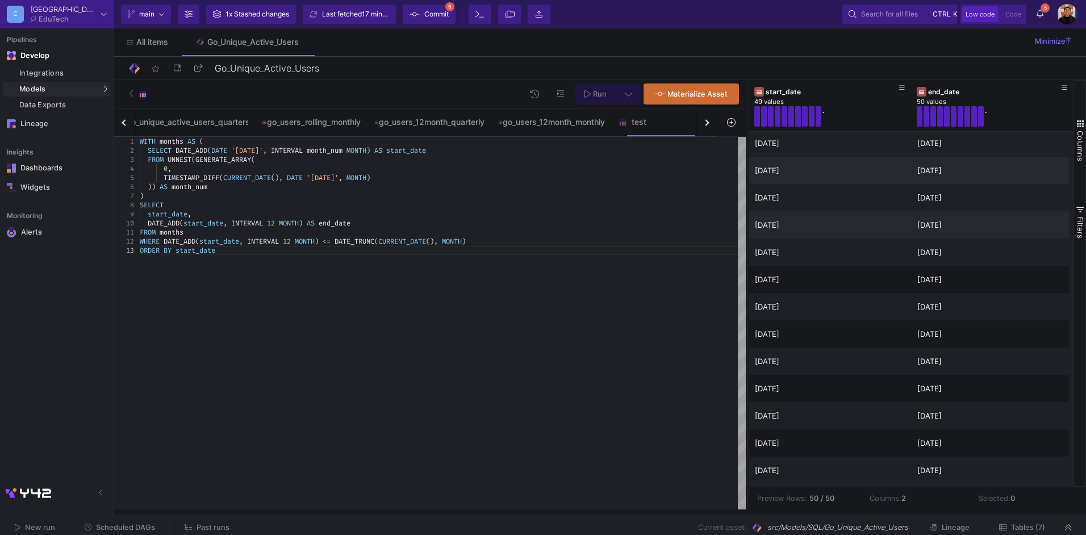
scroll to position [0, 0]
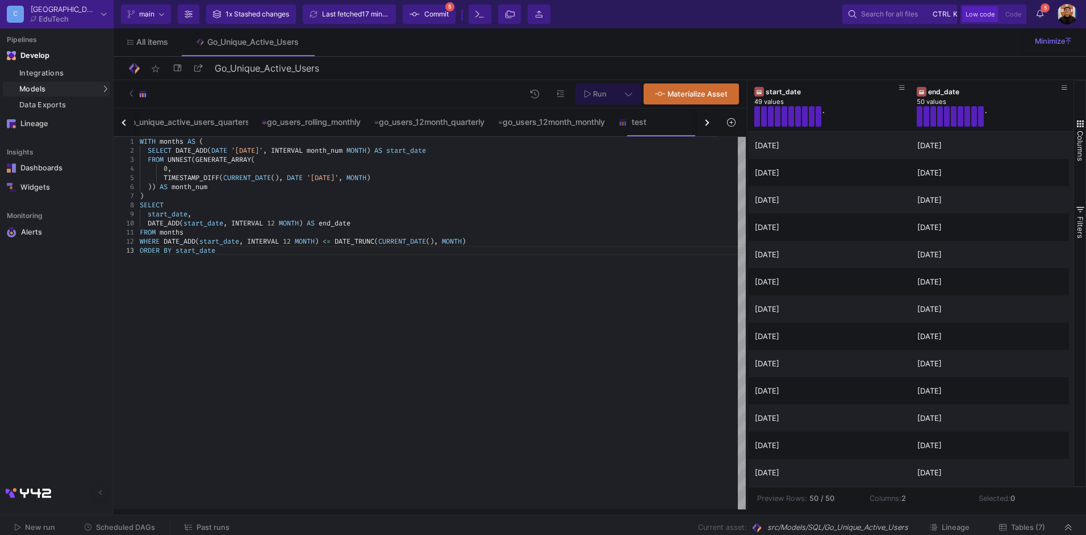
click at [507, 271] on div "WITH months AS ( SELECT DATE_ADD ( DATE '[DATE]' , INTERVAL month_num MONTH ) A…" at bounding box center [443, 323] width 606 height 373
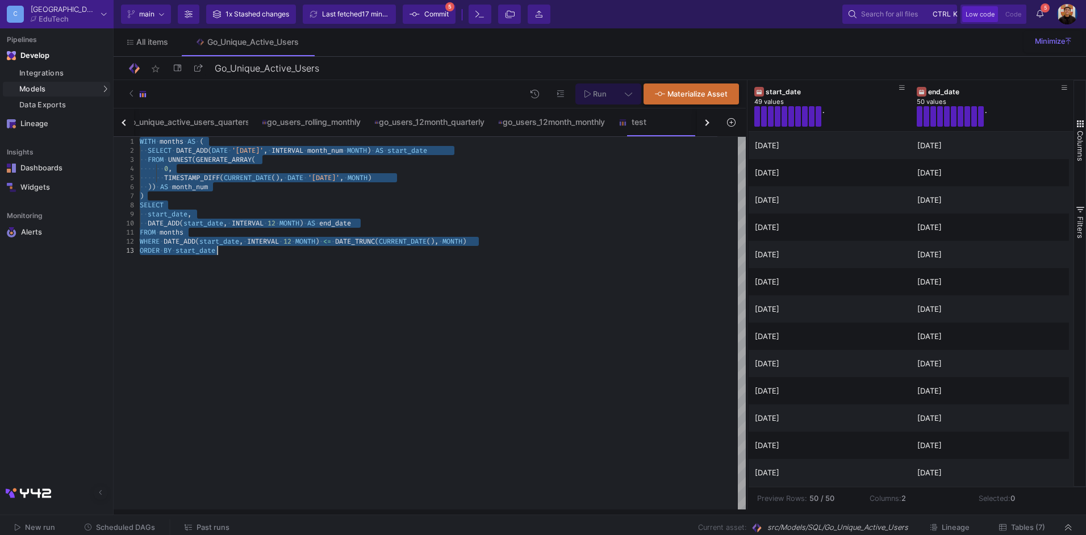
paste textarea "FROM joined ORDER BY m.start_date, gt.created_at LIMIT 100;"
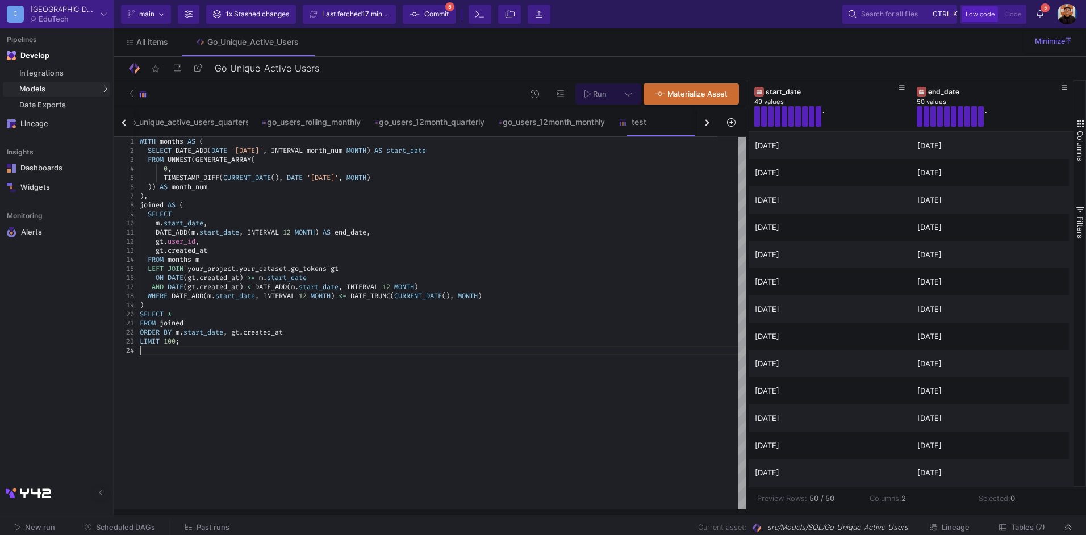
click at [254, 225] on div "m . start_date ," at bounding box center [443, 223] width 606 height 9
type textarea "DATE_ADD(m.start_date, INTERVAL 12 MONTH) AS end_date, gt.user_id, gt.created_a…"
click at [535, 126] on div "go_users_12month_monthly" at bounding box center [551, 122] width 107 height 9
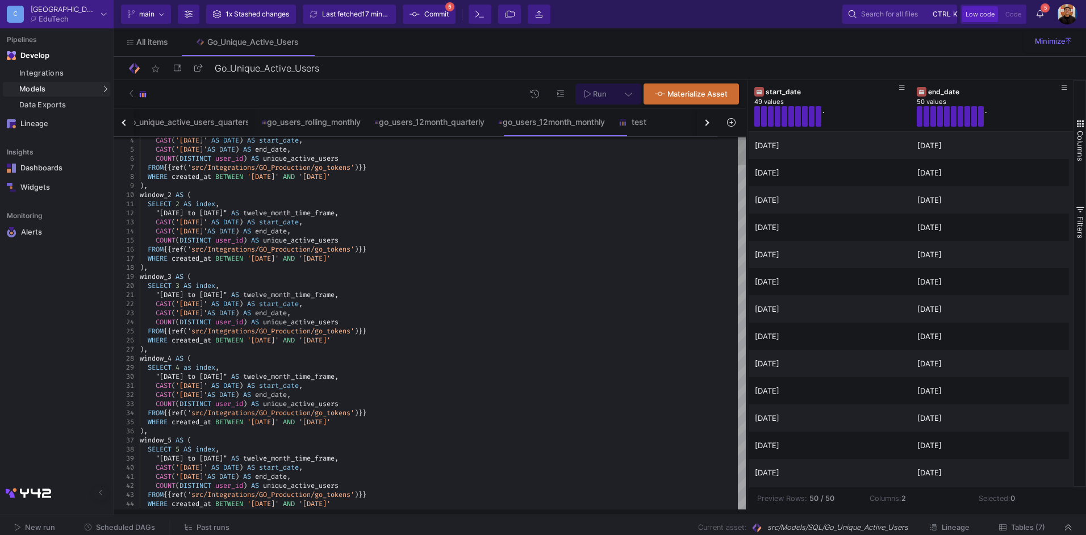
type textarea ""[DATE] to [DATE]" AS twelve_month_time_frame, CAST('[DATE]' AS DATE) AS start_…"
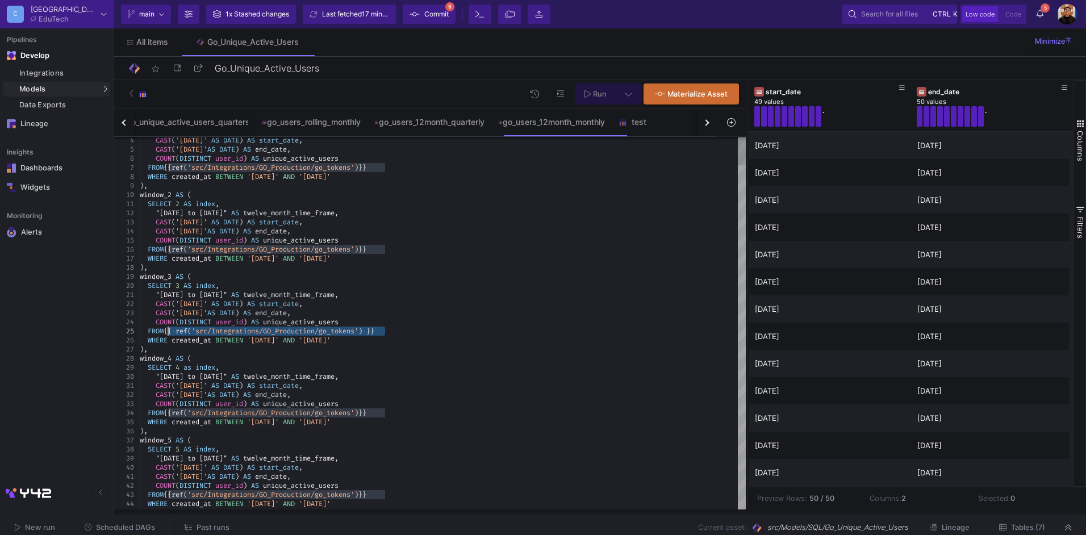
drag, startPoint x: 385, startPoint y: 331, endPoint x: 169, endPoint y: 329, distance: 215.9
click at [632, 119] on y42-feature-type-child-icon at bounding box center [625, 122] width 13 height 9
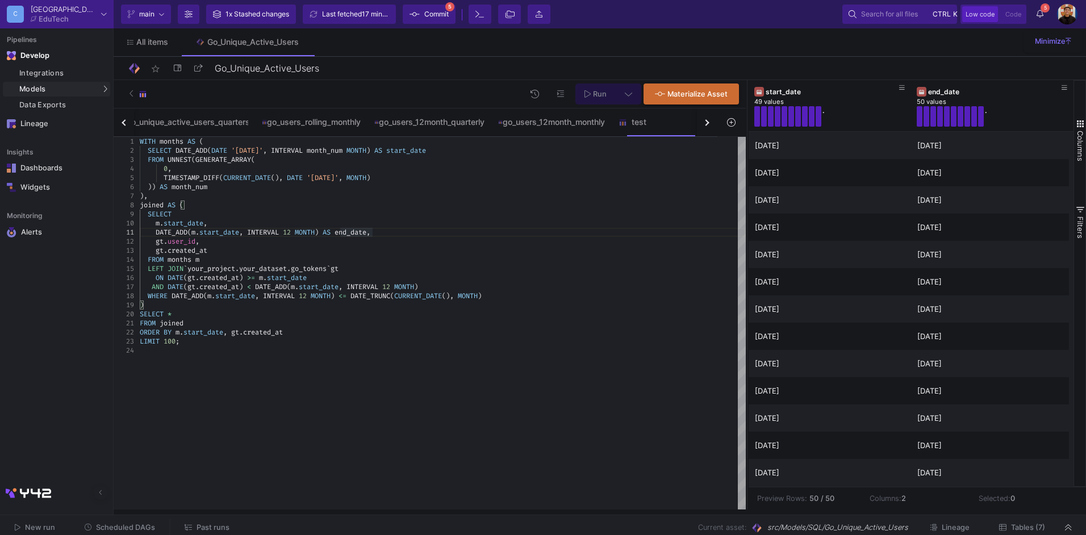
click at [475, 272] on div "LEFT JOIN ` your_project . your_dataset . go_tokens ` gt" at bounding box center [443, 268] width 606 height 9
click at [253, 281] on span ">=" at bounding box center [251, 277] width 8 height 9
drag, startPoint x: 339, startPoint y: 267, endPoint x: 191, endPoint y: 267, distance: 148.3
paste textarea "{{ ref('src/Integrations/GO_Production/go_tokens') }}"
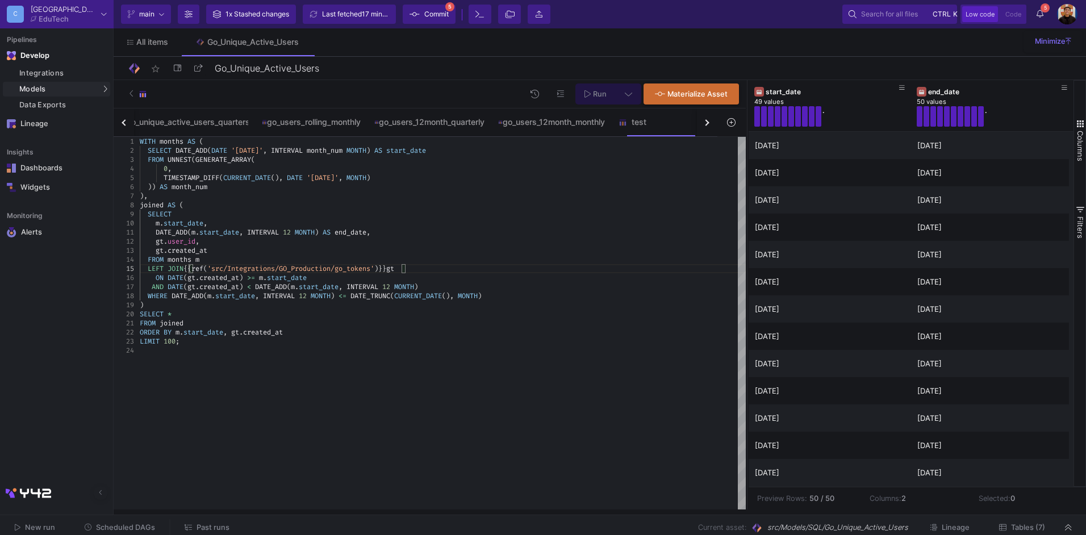
click at [632, 88] on button at bounding box center [629, 93] width 26 height 21
click at [454, 162] on div "Full preview" at bounding box center [450, 159] width 70 height 12
click at [410, 162] on input "Full preview Slower on big datasets" at bounding box center [404, 163] width 11 height 11
click at [600, 94] on span "Run" at bounding box center [600, 94] width 14 height 9
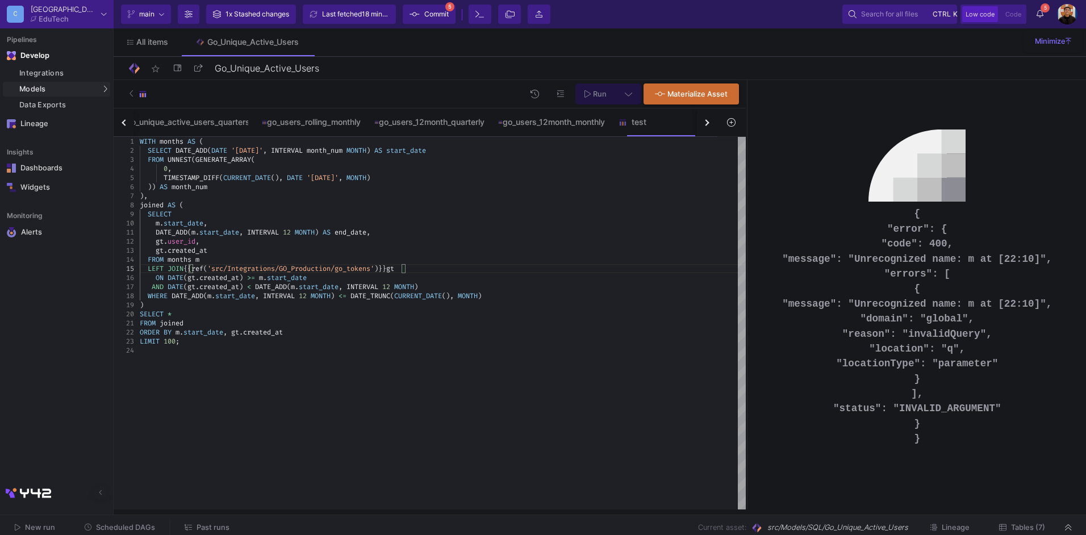
click at [206, 260] on div "FROM months m" at bounding box center [443, 259] width 606 height 9
click at [297, 344] on div "LIMIT 100 ;" at bounding box center [443, 341] width 606 height 9
click at [181, 332] on span "." at bounding box center [181, 332] width 4 height 9
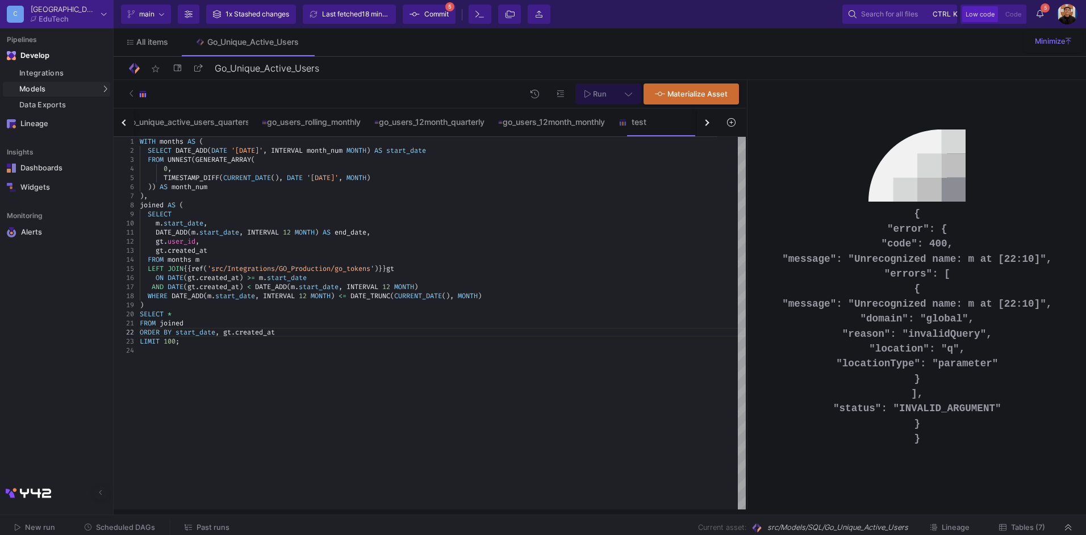
click at [235, 331] on span "." at bounding box center [233, 332] width 4 height 9
click at [239, 332] on span "created_at" at bounding box center [255, 332] width 40 height 9
click at [585, 96] on icon at bounding box center [587, 94] width 6 height 8
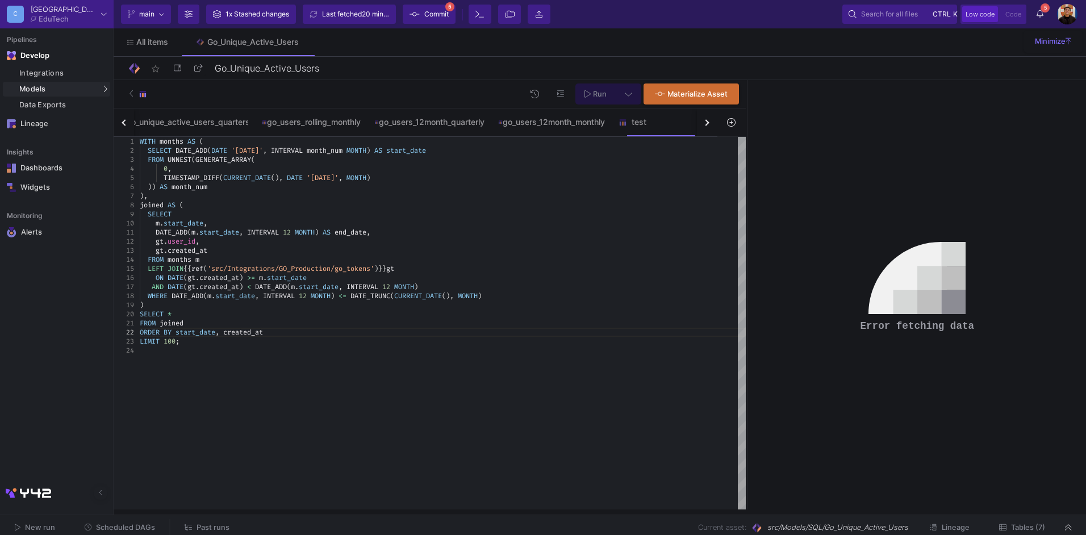
click at [574, 319] on div "FROM joined" at bounding box center [443, 323] width 606 height 9
click at [371, 264] on div "FROM months m" at bounding box center [443, 259] width 606 height 9
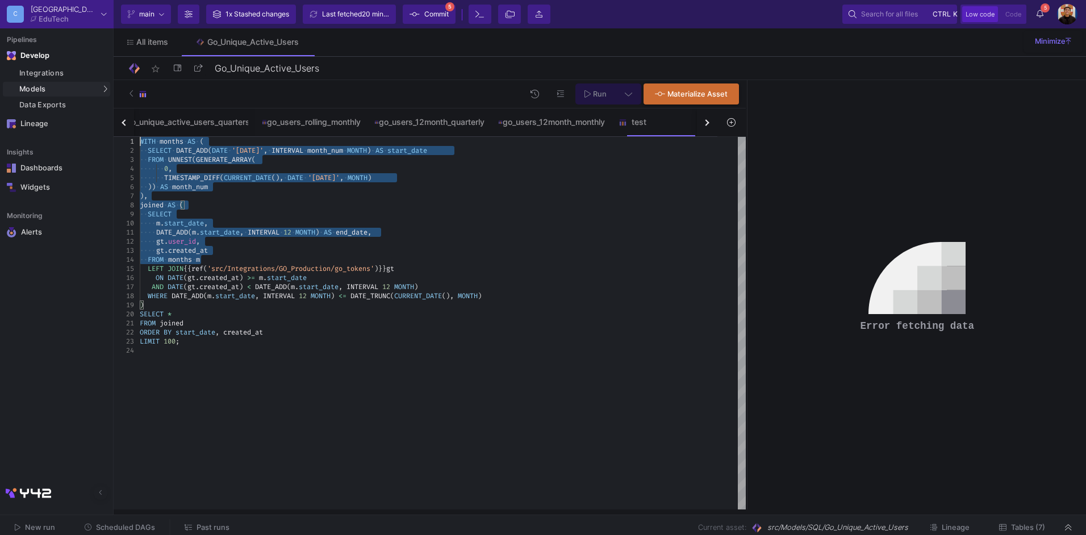
drag, startPoint x: 246, startPoint y: 256, endPoint x: 77, endPoint y: 83, distance: 241.4
paste textarea "SELECT COUNT(*) AS total_rows, MIN(created_at) AS earliest_event, MAX(created_a…"
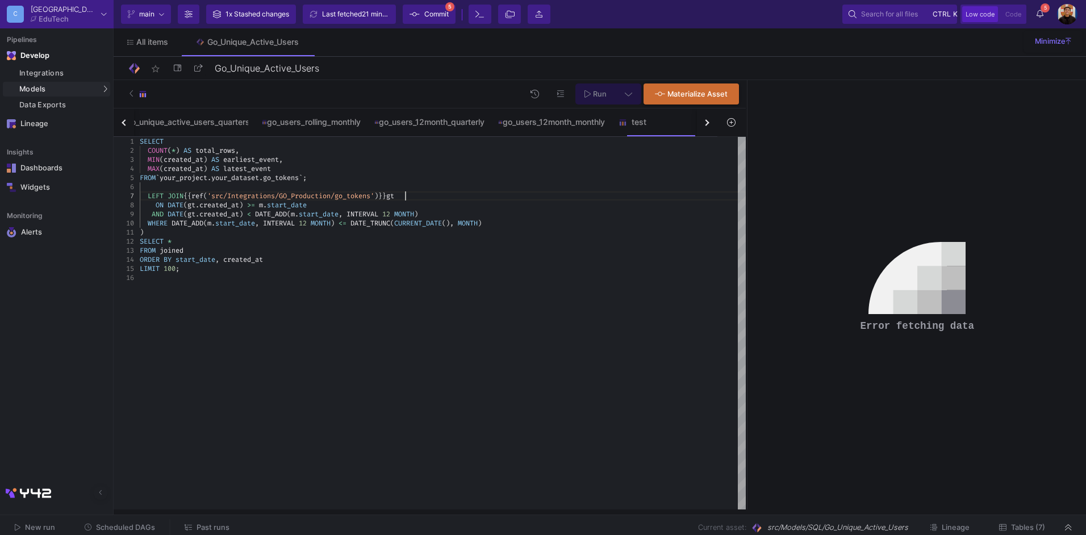
drag, startPoint x: 405, startPoint y: 195, endPoint x: 191, endPoint y: 196, distance: 214.1
drag, startPoint x: 311, startPoint y: 176, endPoint x: 164, endPoint y: 177, distance: 147.1
paste textarea "{{ ref('src/Integrations/GO_Production/go_tokens') }}"
click at [403, 178] on div "FROM {{ ref ( 'src/Integrations/GO_Production/go_tokens' ) }} ;" at bounding box center [443, 177] width 606 height 9
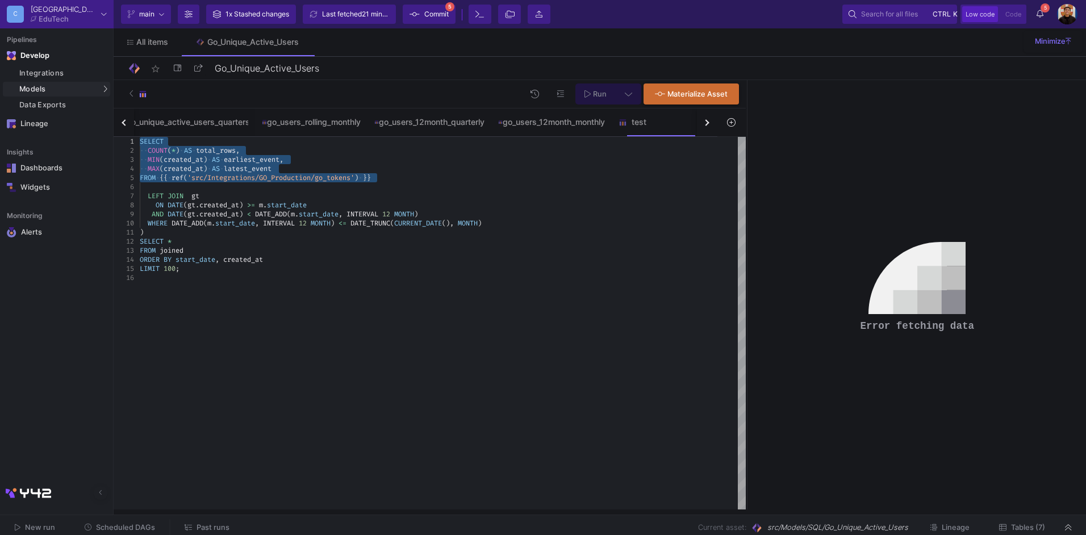
click at [594, 94] on span "Run" at bounding box center [600, 94] width 14 height 9
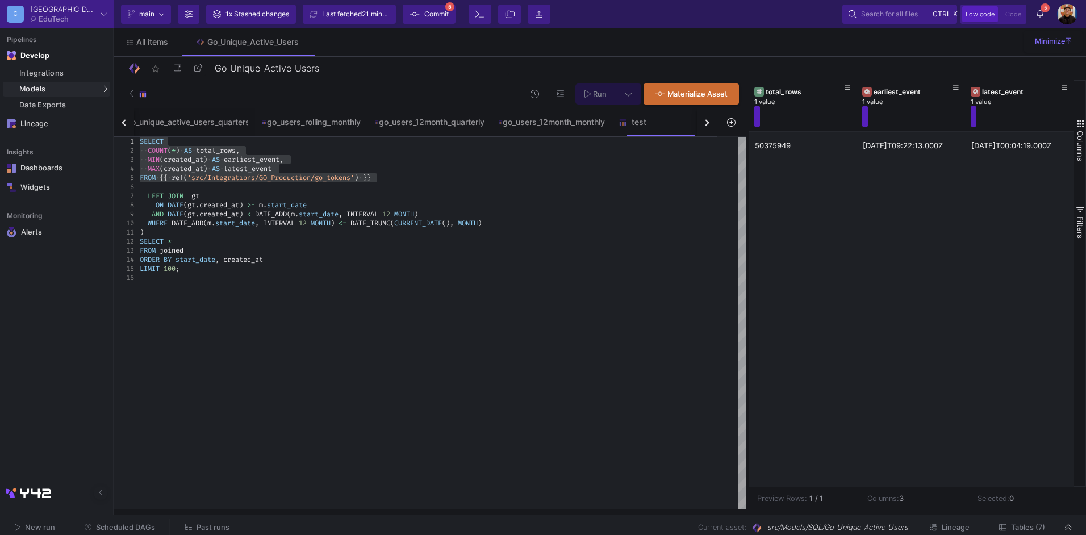
click at [437, 234] on div ")" at bounding box center [443, 232] width 606 height 9
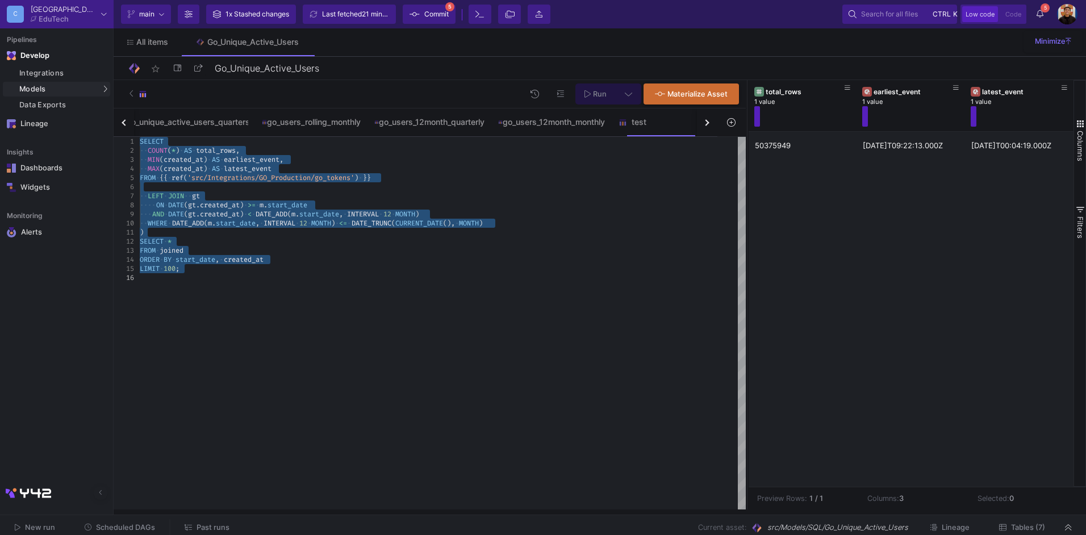
paste textarea "WITH months AS ( SELECT DATE '[DATE]' AS start_date, DATE '[DATE]' AS end_date …"
type textarea "WITH months AS ( SELECT DATE '[DATE]' AS start_date, DATE '[DATE]' AS end_date …"
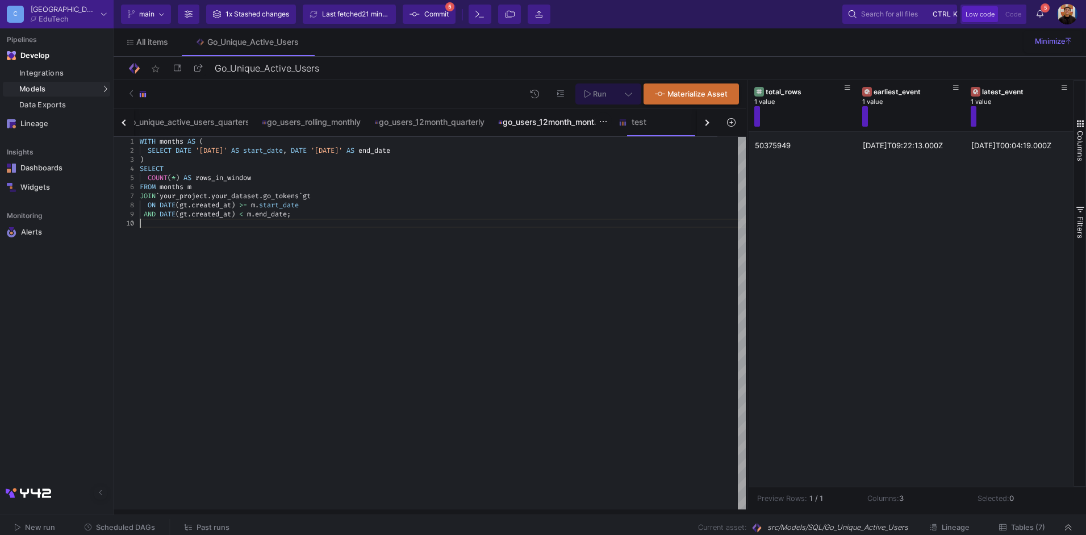
click at [564, 125] on div "go_users_12month_monthly" at bounding box center [551, 122] width 107 height 9
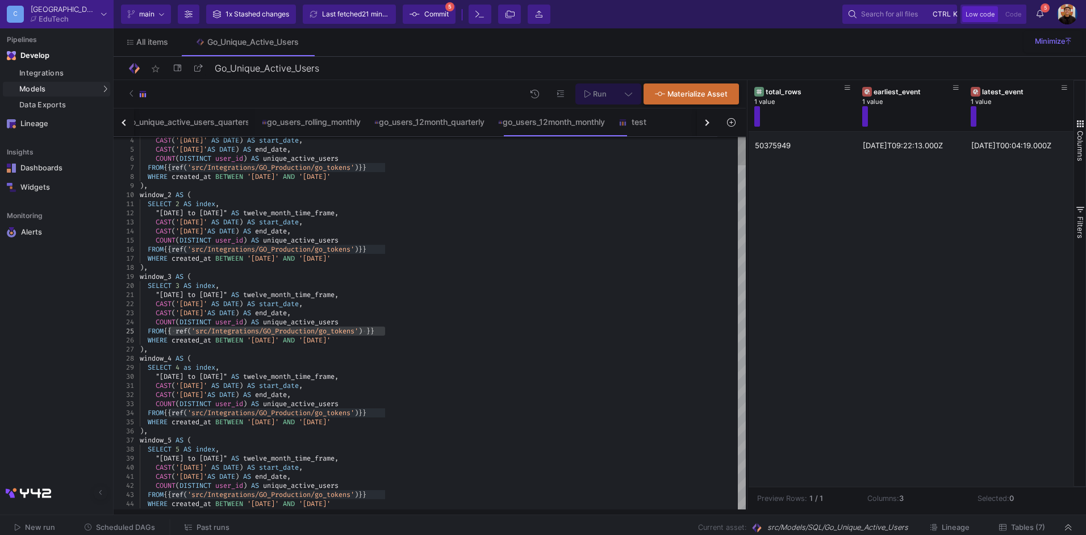
type textarea "SELECT 2 AS index, "[DATE] to [DATE]" AS twelve_month_time_frame, CAST('[DATE]'…"
click at [388, 247] on div "FROM {{ ref ( 'src/Integrations/GO_Production/go_tokens' ) }}" at bounding box center [443, 249] width 606 height 9
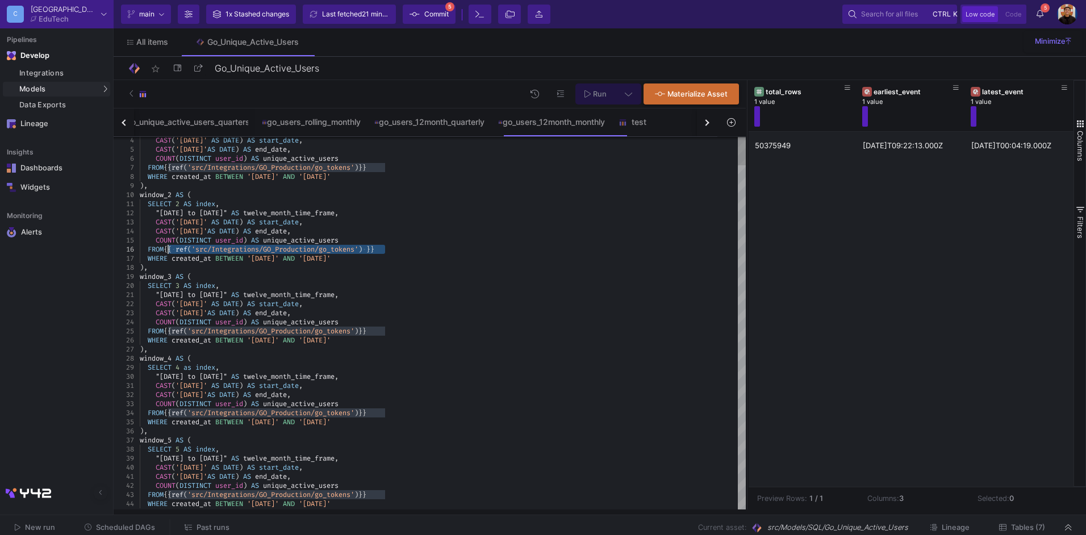
drag, startPoint x: 397, startPoint y: 247, endPoint x: 170, endPoint y: 250, distance: 226.7
click at [627, 126] on img at bounding box center [623, 122] width 9 height 9
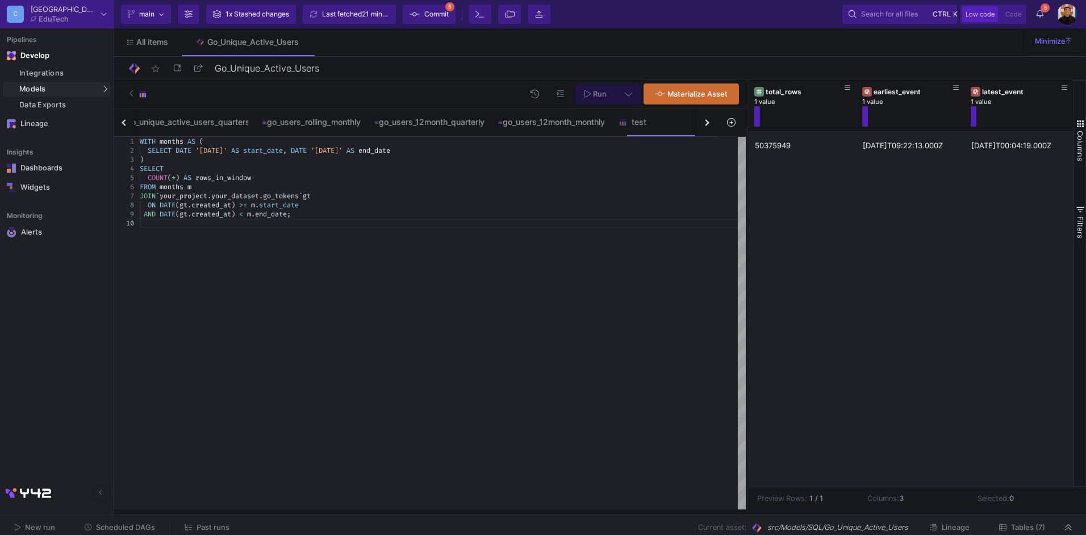
drag, startPoint x: 277, startPoint y: 260, endPoint x: 296, endPoint y: 215, distance: 48.9
click at [277, 260] on div "WITH months AS ( SELECT DATE '[DATE]' AS start_date , DATE '[DATE]' AS end_date…" at bounding box center [443, 323] width 606 height 373
drag, startPoint x: 312, startPoint y: 195, endPoint x: 160, endPoint y: 198, distance: 151.7
paste textarea "{{ ref('src/Integrations/GO_Production/go_tokens') }}"
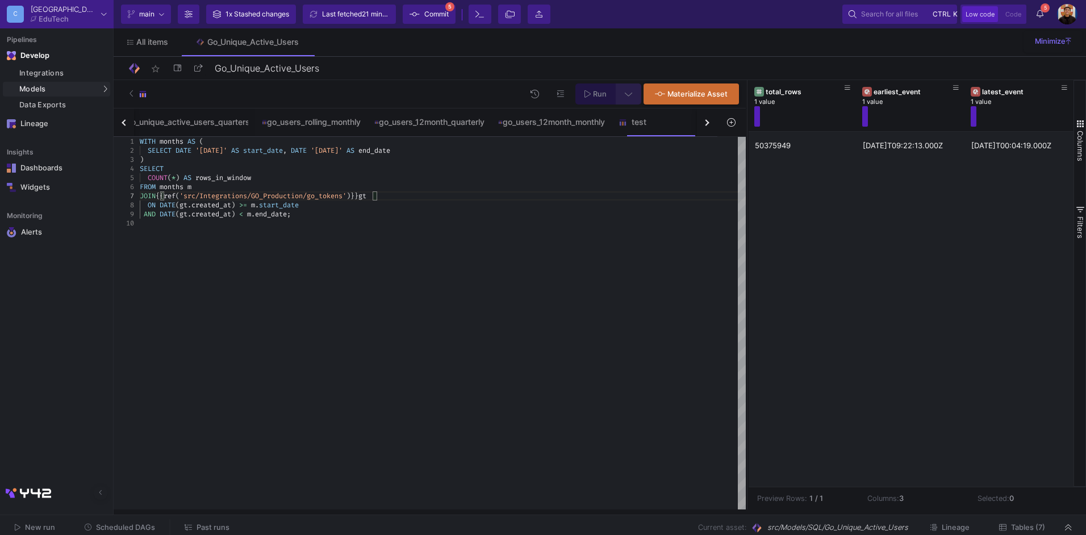
click at [622, 89] on button at bounding box center [629, 93] width 26 height 21
click at [450, 156] on div "Full preview" at bounding box center [450, 159] width 70 height 12
click at [410, 158] on input "Full preview Slower on big datasets" at bounding box center [404, 163] width 11 height 11
click at [591, 94] on icon at bounding box center [587, 93] width 6 height 7
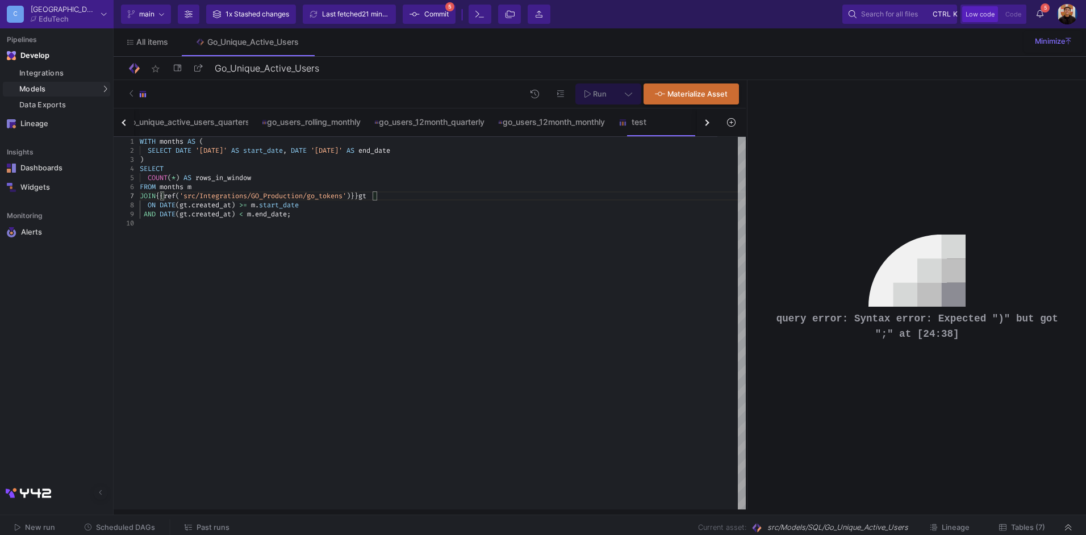
scroll to position [9, 237]
click at [354, 222] on div at bounding box center [443, 223] width 606 height 9
click at [602, 91] on span "Run" at bounding box center [600, 94] width 14 height 9
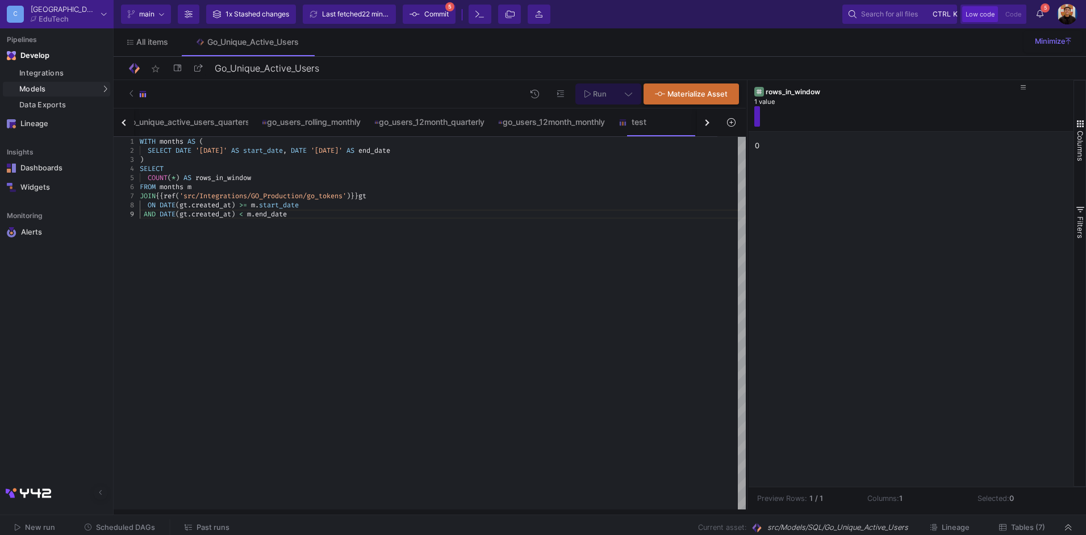
type textarea "WITH months AS ( SELECT DATE '[DATE]' AS start_date, DATE '[DATE]' AS end_date …"
click at [590, 97] on icon at bounding box center [587, 94] width 6 height 8
click at [415, 208] on div "ON DATE ( gt . created_at ) >= m . start_date" at bounding box center [443, 205] width 606 height 9
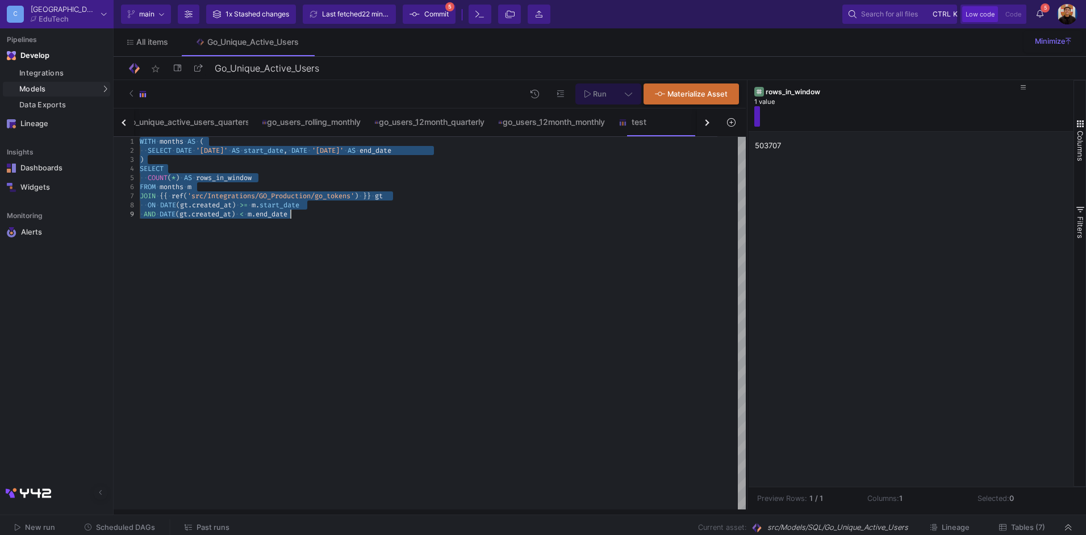
paste textarea "-- ✅ Only keep windows that end at or before the current month WHERE DATE_ADD(m…"
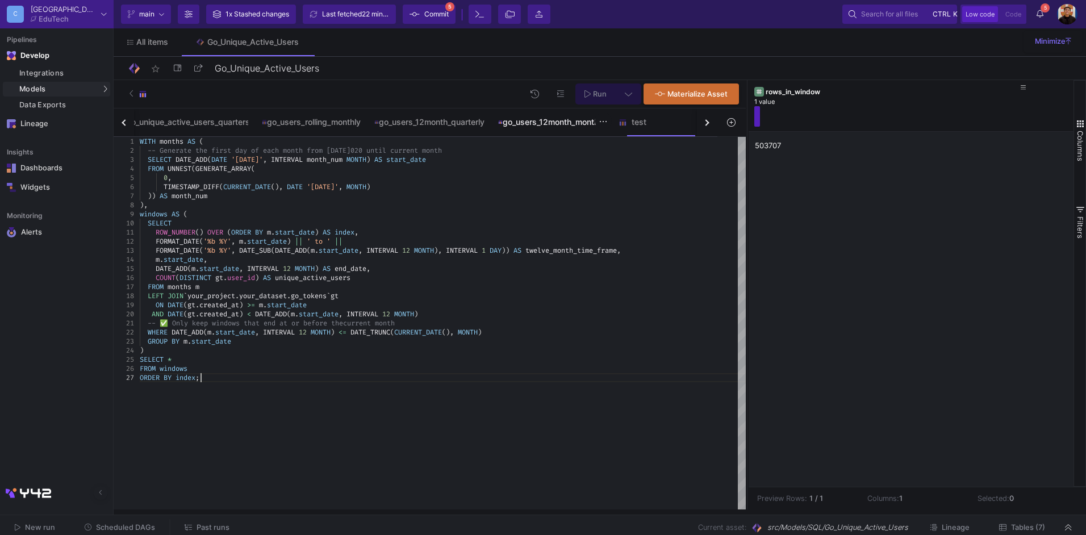
click at [566, 122] on div "go_users_12month_monthly" at bounding box center [551, 122] width 107 height 9
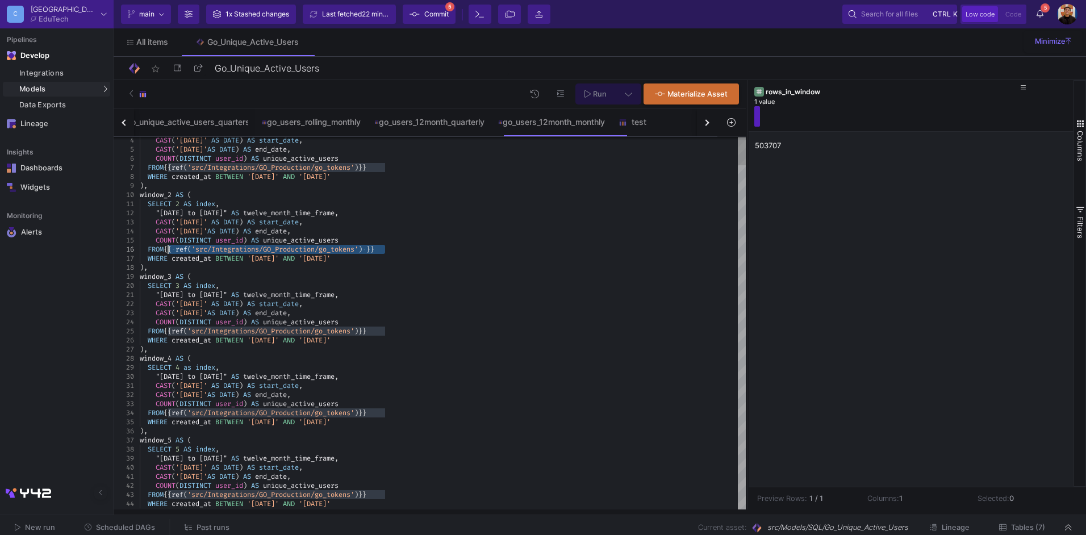
drag, startPoint x: 398, startPoint y: 249, endPoint x: 168, endPoint y: 251, distance: 230.1
click at [646, 124] on div "test" at bounding box center [646, 122] width 55 height 9
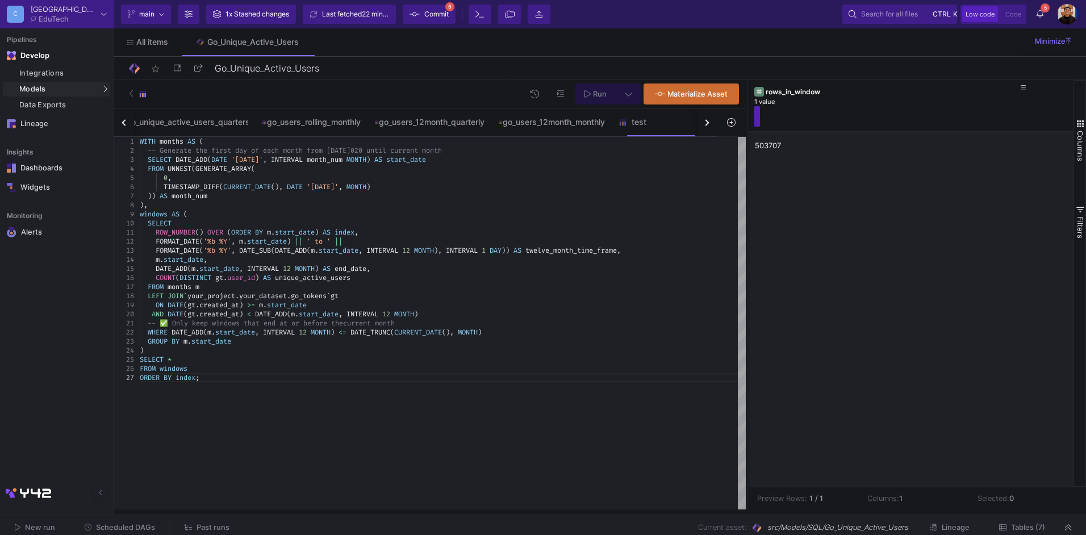
click at [339, 198] on div ")) AS month_num" at bounding box center [443, 195] width 606 height 9
click at [405, 189] on div "TIMESTAMP_DIFF ( CURRENT_DATE (), DATE '[DATE]' , MONTH )" at bounding box center [443, 186] width 606 height 9
click at [339, 298] on span "gt" at bounding box center [335, 295] width 8 height 9
drag, startPoint x: 340, startPoint y: 294, endPoint x: 188, endPoint y: 297, distance: 151.7
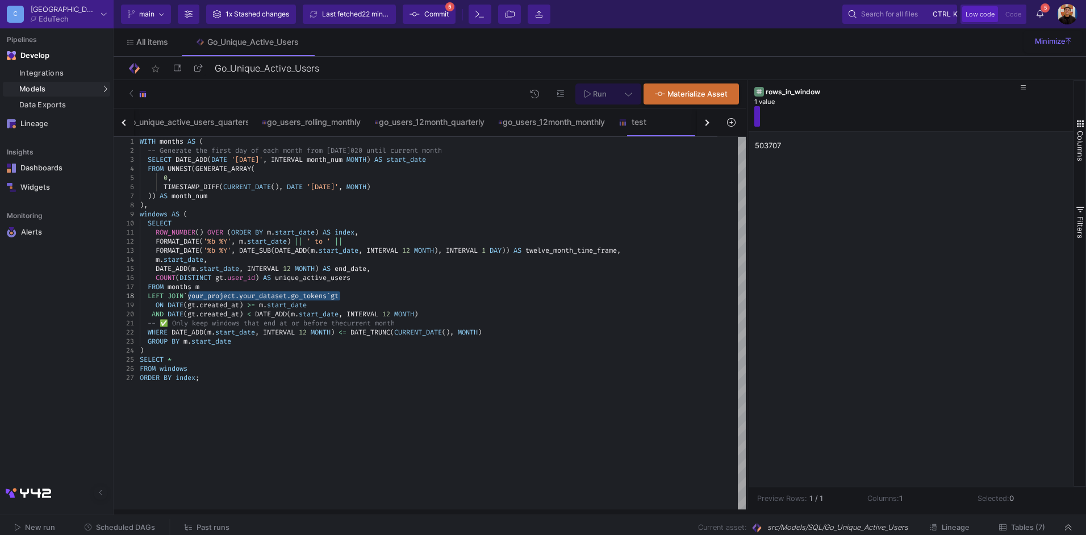
paste textarea "{{ ref('src/Integrations/GO_Production/go_tokens') }}"
type textarea "ROW_NUMBER() OVER (ORDER BY m.start_date) AS index, FORMAT_DATE('%b %Y', m.star…"
click at [548, 119] on div "go_users_12month_monthly" at bounding box center [551, 122] width 107 height 9
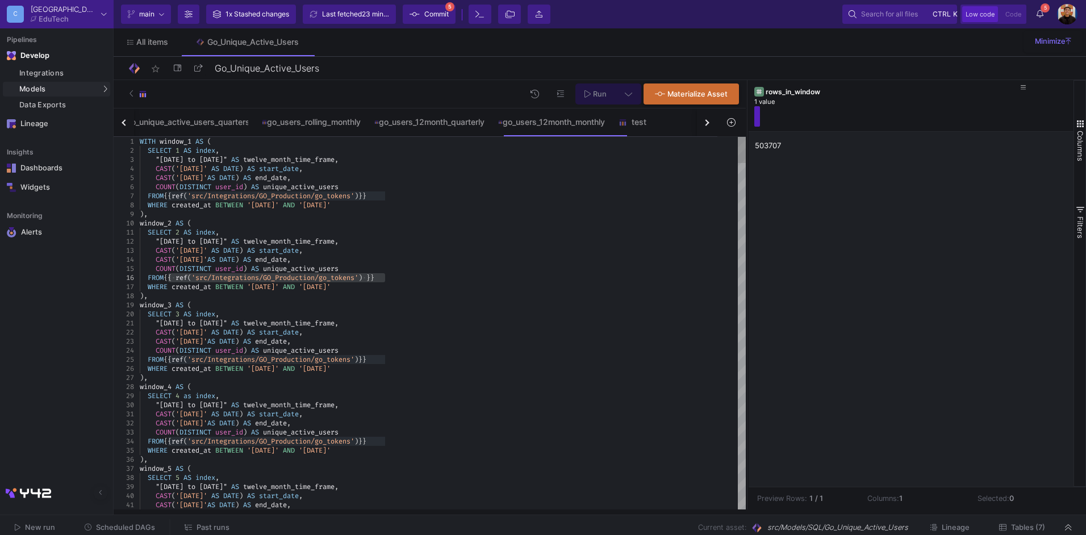
type textarea "WITH window_1 AS ( SELECT 1 AS index, "[DATE] to [DATE]" AS twelve_month_time_f…"
click at [207, 165] on span "'[DATE]'" at bounding box center [192, 168] width 32 height 9
click at [420, 185] on div "COUNT ( DISTINCT user_id ) AS unique_active_users" at bounding box center [443, 186] width 606 height 9
click at [432, 195] on div "FROM {{ ref ( 'src/Integrations/GO_Production/go_tokens' ) }}" at bounding box center [443, 195] width 606 height 9
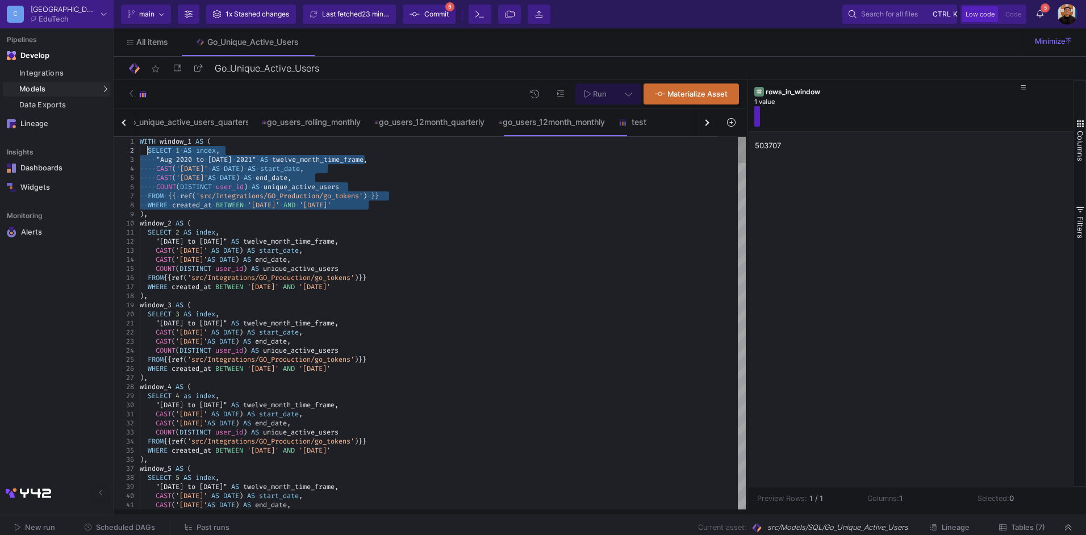
drag, startPoint x: 374, startPoint y: 208, endPoint x: 149, endPoint y: 148, distance: 232.5
click at [598, 94] on span "Run" at bounding box center [600, 94] width 14 height 9
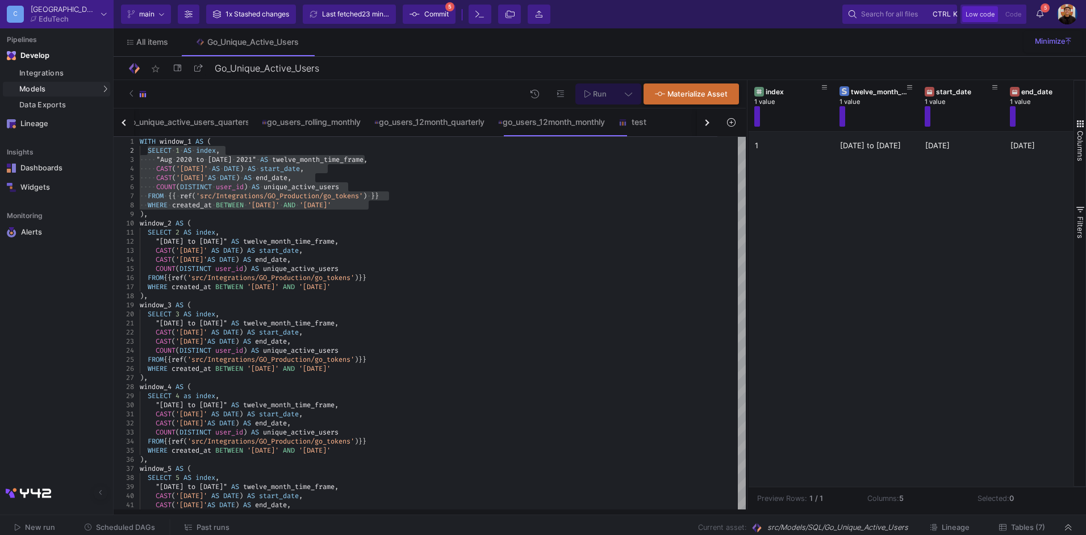
drag, startPoint x: 847, startPoint y: 481, endPoint x: 865, endPoint y: 481, distance: 18.2
click at [865, 481] on div "[DATE] to [DATE] [DATE] [DATE] 267686" at bounding box center [911, 309] width 325 height 355
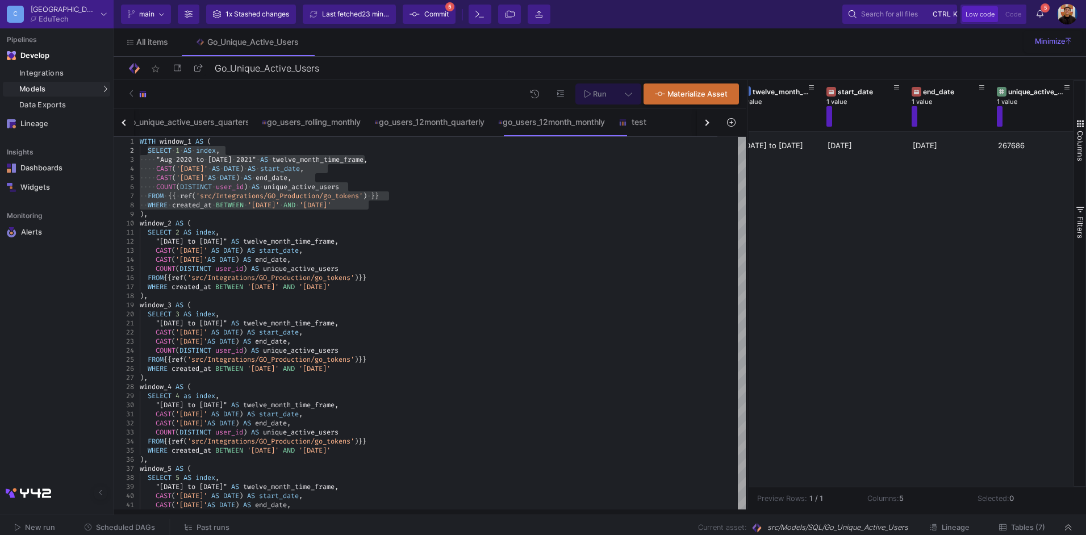
scroll to position [0, 99]
click at [648, 135] on div "test" at bounding box center [646, 121] width 68 height 27
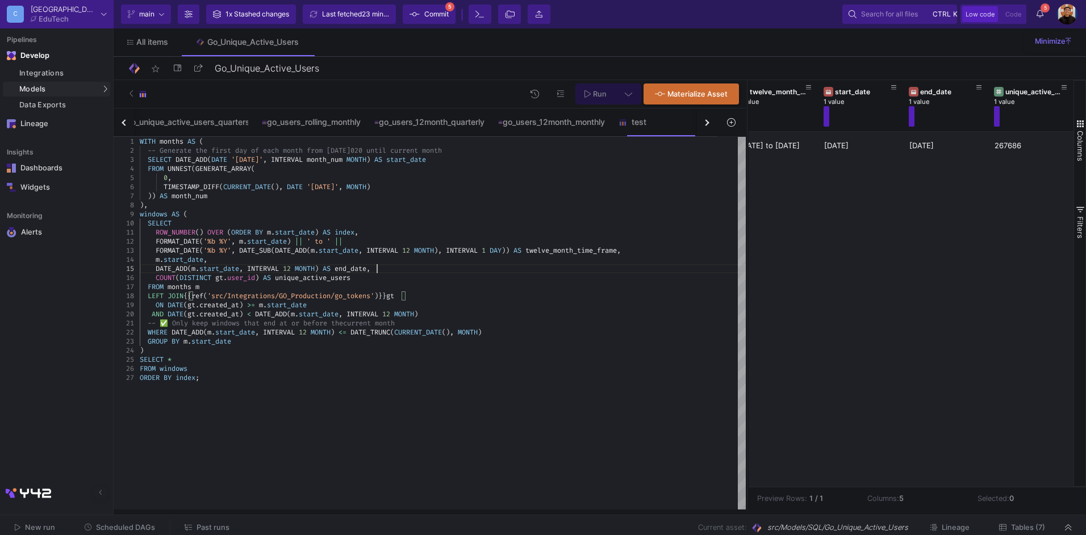
scroll to position [9, 266]
click at [516, 266] on div "DATE_ADD ( m . start_date , INTERVAL 12 MONTH ) AS end_date ," at bounding box center [443, 268] width 606 height 9
click at [513, 328] on div "WHERE DATE_ADD ( m . start_date , INTERVAL 12 MONTH ) <= DATE_TRUNC ( CURRENT_D…" at bounding box center [443, 332] width 606 height 9
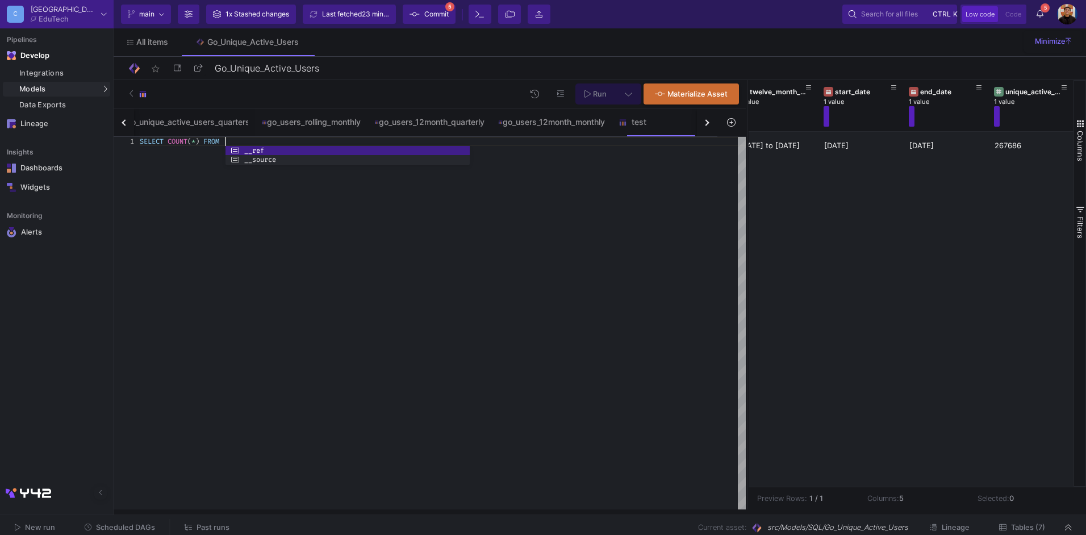
scroll to position [9, 85]
paste textarea "{{ ref('src/Integrations/GO_Production/go_tokens') }}"
click at [202, 140] on span at bounding box center [201, 141] width 4 height 9
click at [246, 231] on div "SELECT COUNT ( * ) AS count FROM {{ ref ( 'src/Integrations/GO_Production/go_to…" at bounding box center [443, 323] width 606 height 373
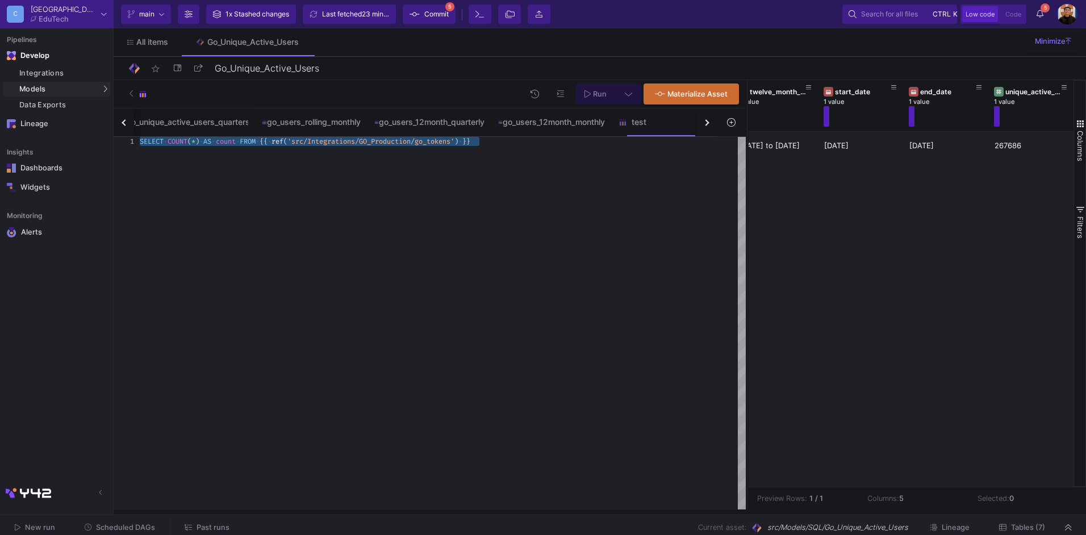
click at [606, 92] on span "Run" at bounding box center [600, 94] width 14 height 9
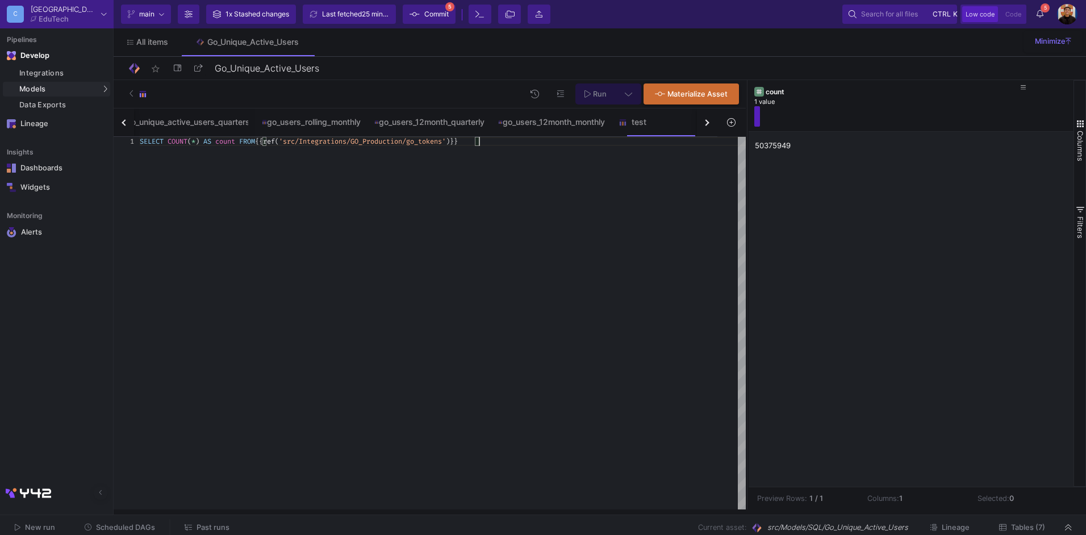
click at [511, 232] on div "SELECT COUNT ( * ) AS count FROM {{ ref ( 'src/Integrations/GO_Production/go_to…" at bounding box center [443, 323] width 606 height 373
paste textarea "-- ✅ Only keep windows that end <= first day of current month WHERE TIMESTAMP_A…"
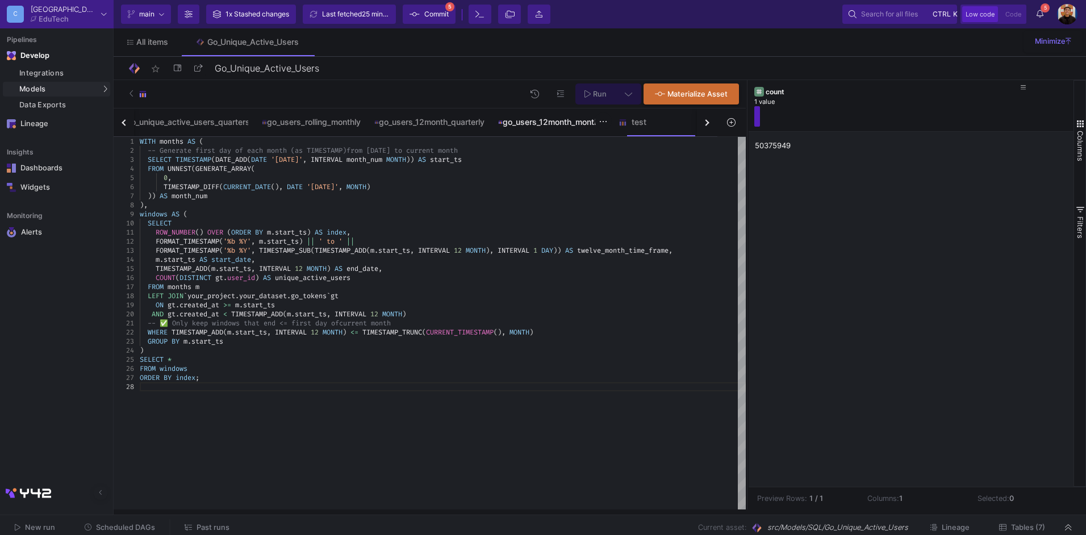
click at [584, 124] on div "go_users_12month_monthly" at bounding box center [551, 122] width 107 height 9
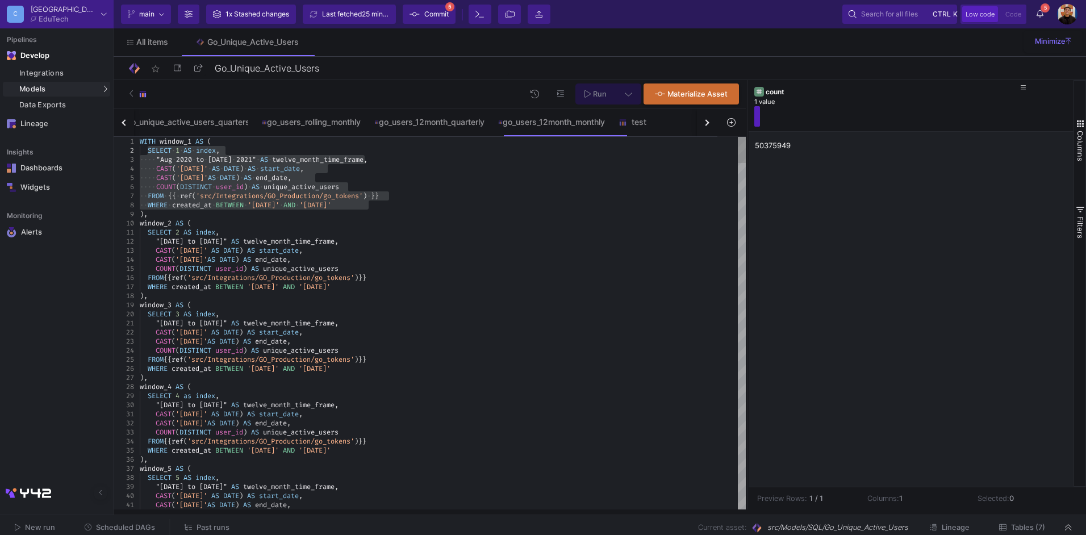
click at [331, 207] on span "'[DATE]'" at bounding box center [315, 205] width 32 height 9
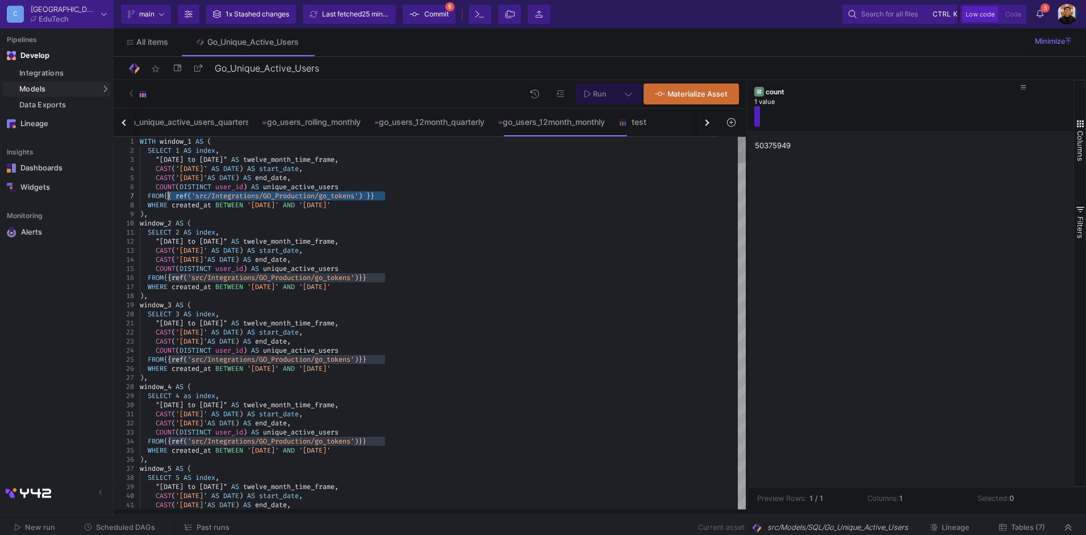
drag, startPoint x: 377, startPoint y: 197, endPoint x: 168, endPoint y: 193, distance: 209.1
click at [662, 122] on div "test" at bounding box center [646, 122] width 55 height 9
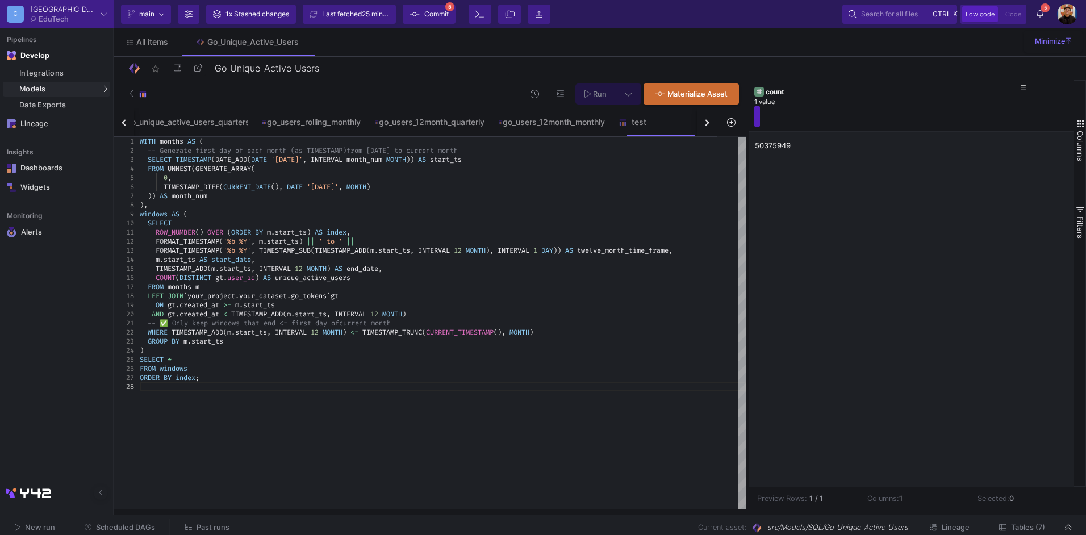
drag, startPoint x: 340, startPoint y: 297, endPoint x: 191, endPoint y: 293, distance: 149.4
paste textarea "{{ ref('src/Integrations/GO_Production/go_tokens') }}"
click at [623, 90] on button at bounding box center [629, 93] width 26 height 21
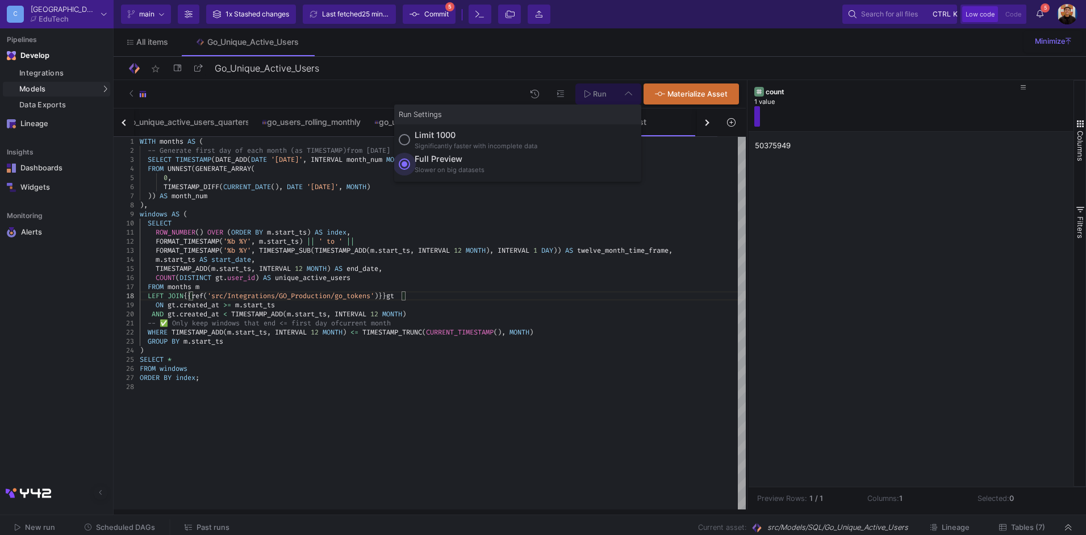
click at [440, 159] on div "Full preview" at bounding box center [450, 159] width 70 height 12
click at [410, 159] on input "Full preview Slower on big datasets" at bounding box center [404, 163] width 11 height 11
click at [599, 90] on span "Run" at bounding box center [600, 94] width 14 height 9
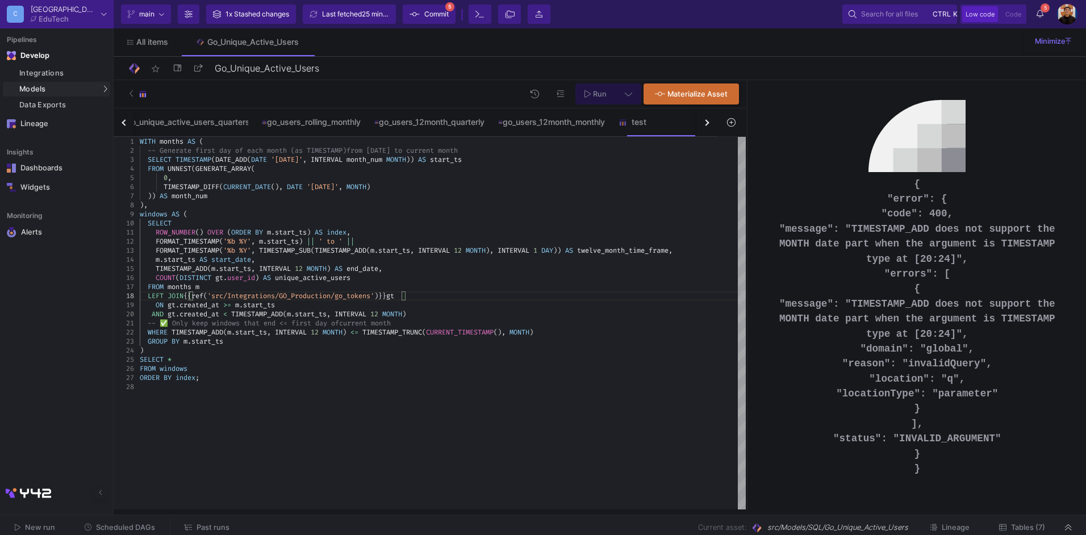
scroll to position [9, 266]
click at [473, 354] on div ")" at bounding box center [443, 350] width 606 height 9
click at [599, 99] on button "Run" at bounding box center [595, 93] width 40 height 21
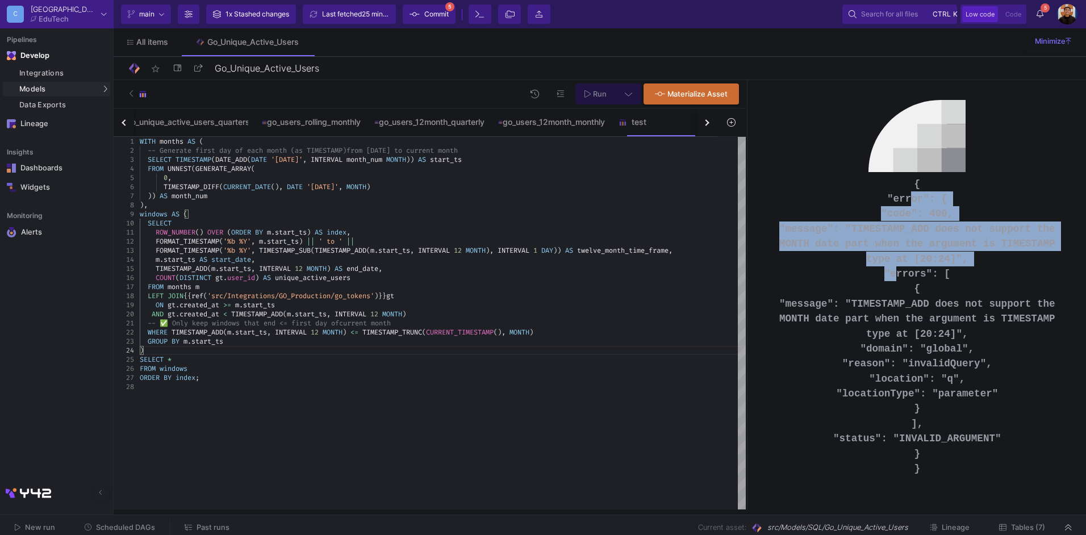
drag, startPoint x: 910, startPoint y: 176, endPoint x: 936, endPoint y: 249, distance: 77.6
click at [936, 249] on pre "{ "error": { "code": 400, "message": "TIMESTAMP_ADD does not support the MONTH …" at bounding box center [917, 327] width 303 height 300
copy pre "{ "error": { "code": 400, "message": "TIMESTAMP_ADD does not support the MONTH …"
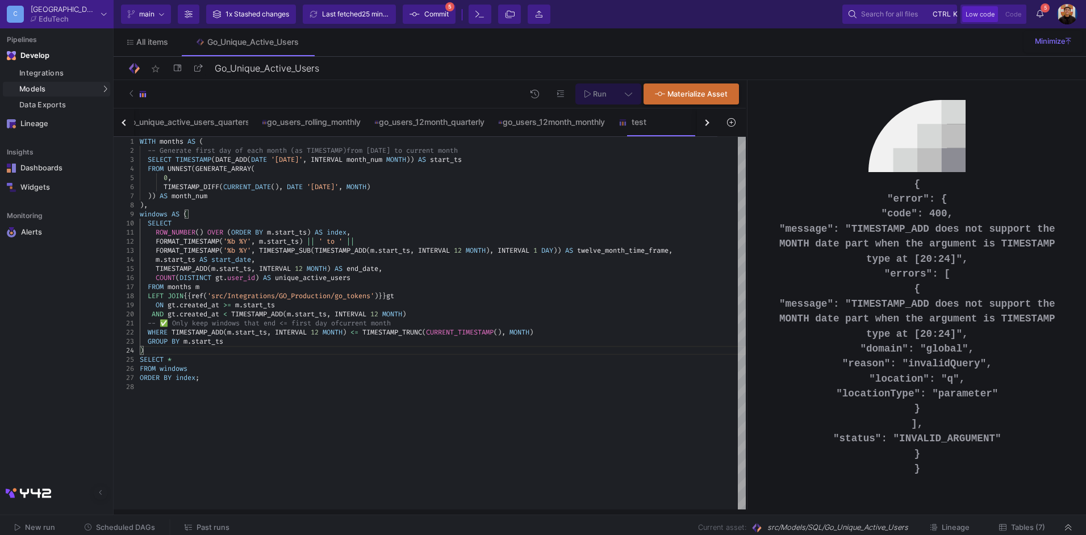
click at [467, 190] on div "TIMESTAMP_DIFF ( CURRENT_DATE (), DATE '[DATE]' , MONTH )" at bounding box center [443, 186] width 606 height 9
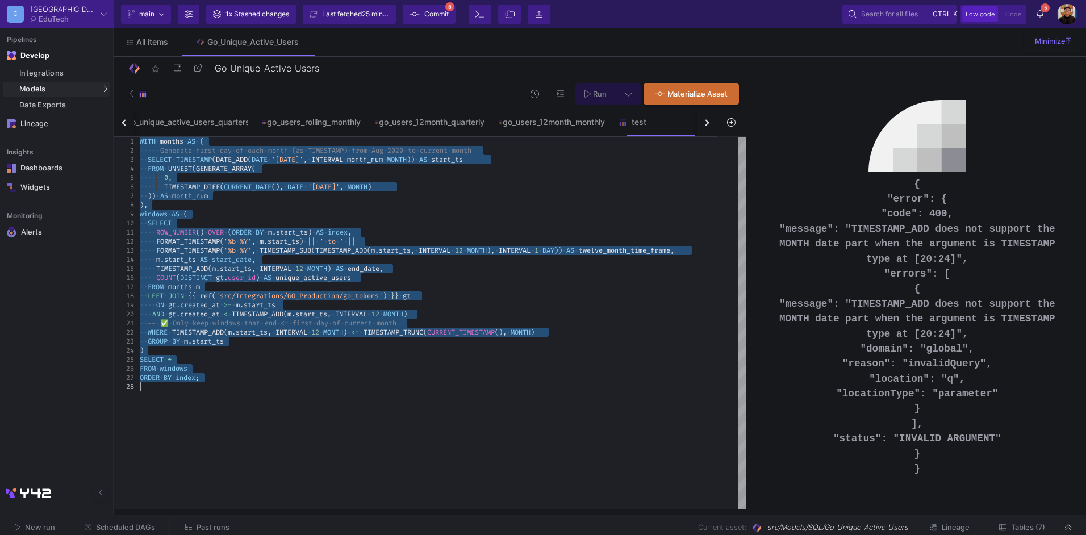
paste textarea "-- ✅ Only keep windows that end <= first day of current month WHERE DATE_ADD(m.…"
type textarea "-- ✅ Only keep windows that end <= first day of current month WHERE DATE_ADD(m.…"
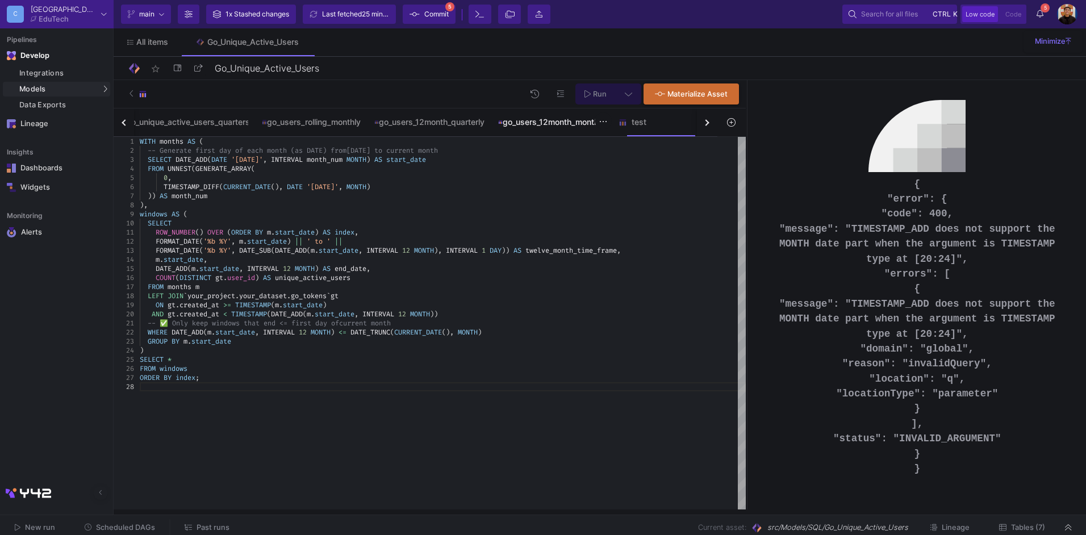
click at [561, 135] on div "go_users_12month_monthly" at bounding box center [551, 121] width 120 height 27
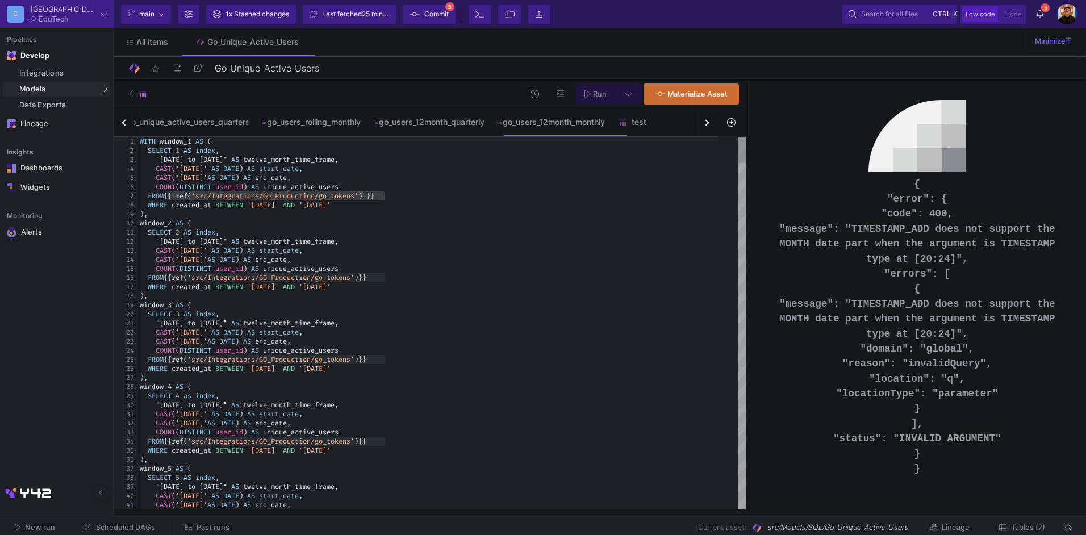
drag, startPoint x: 379, startPoint y: 259, endPoint x: 378, endPoint y: 233, distance: 26.2
click at [379, 257] on div "CAST ( '[DATE]' AS DATE ) AS end_date ," at bounding box center [443, 259] width 606 height 9
type textarea "WITH window_1 AS ( SELECT 1 AS index, "[DATE] to [DATE]" AS twelve_month_time_f…"
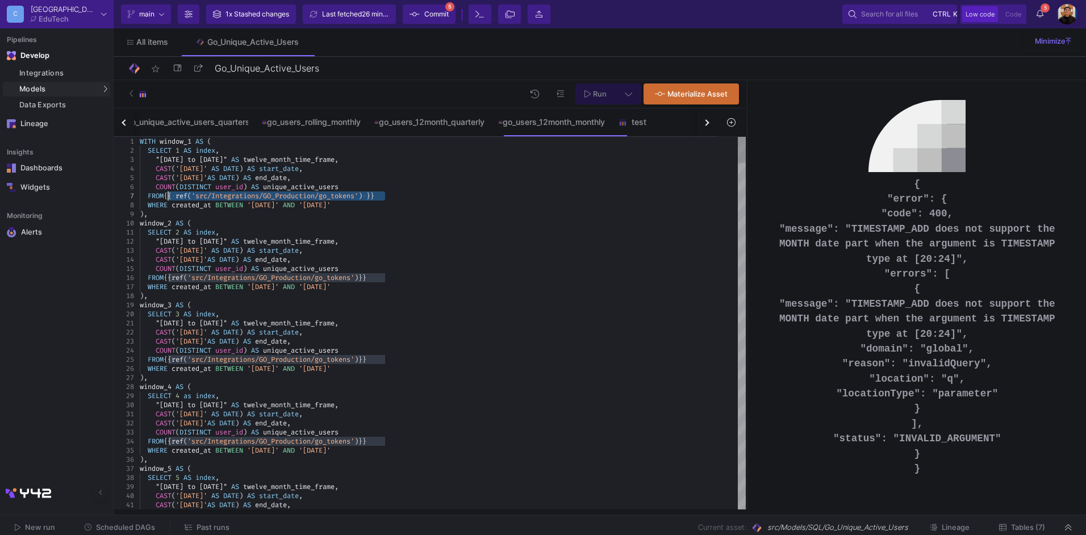
drag, startPoint x: 396, startPoint y: 197, endPoint x: 185, endPoint y: 198, distance: 211.3
click at [627, 125] on img at bounding box center [623, 122] width 9 height 9
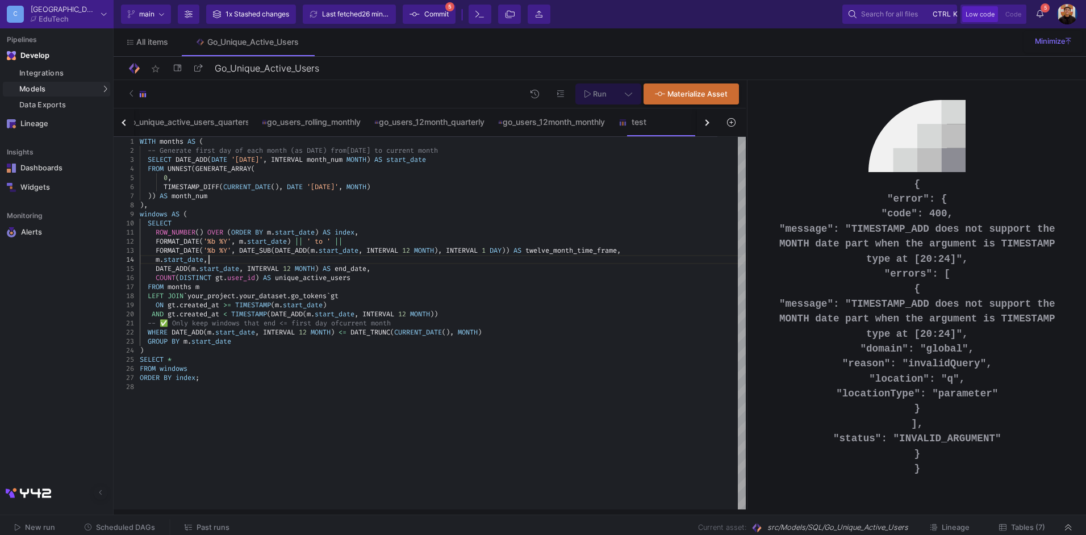
click at [366, 263] on div "m . start_date ," at bounding box center [443, 259] width 606 height 9
drag, startPoint x: 340, startPoint y: 296, endPoint x: 191, endPoint y: 298, distance: 148.8
paste textarea "{{ ref('src/Integrations/GO_Production/go_tokens') }}"
click at [622, 94] on button at bounding box center [629, 93] width 26 height 21
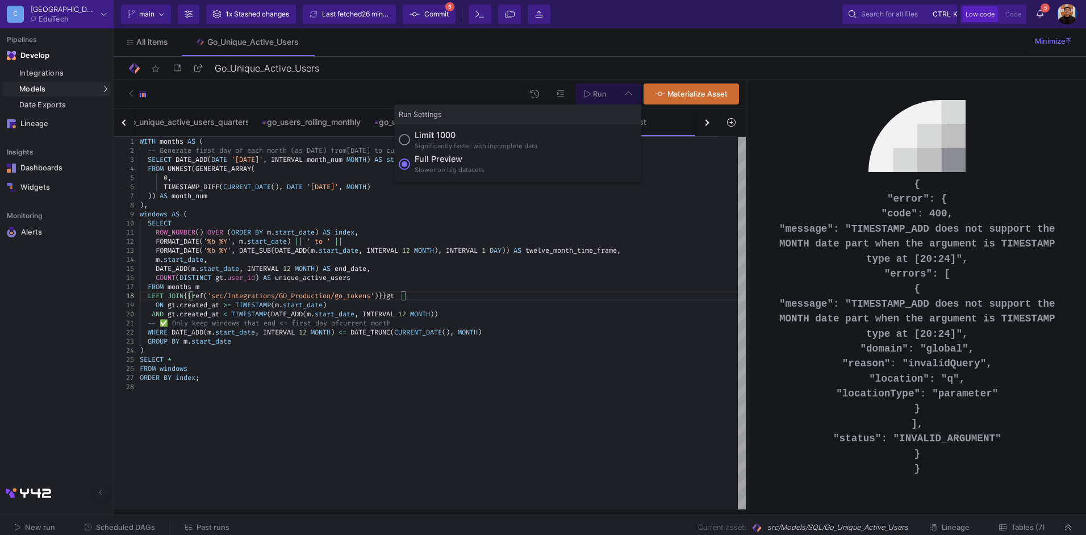
drag, startPoint x: 416, startPoint y: 161, endPoint x: 549, endPoint y: 130, distance: 136.4
click at [417, 161] on span "Full preview Slower on big datasets" at bounding box center [447, 164] width 74 height 22
click at [410, 161] on input "Full preview Slower on big datasets" at bounding box center [404, 163] width 11 height 11
click at [591, 98] on fa-icon at bounding box center [587, 94] width 6 height 10
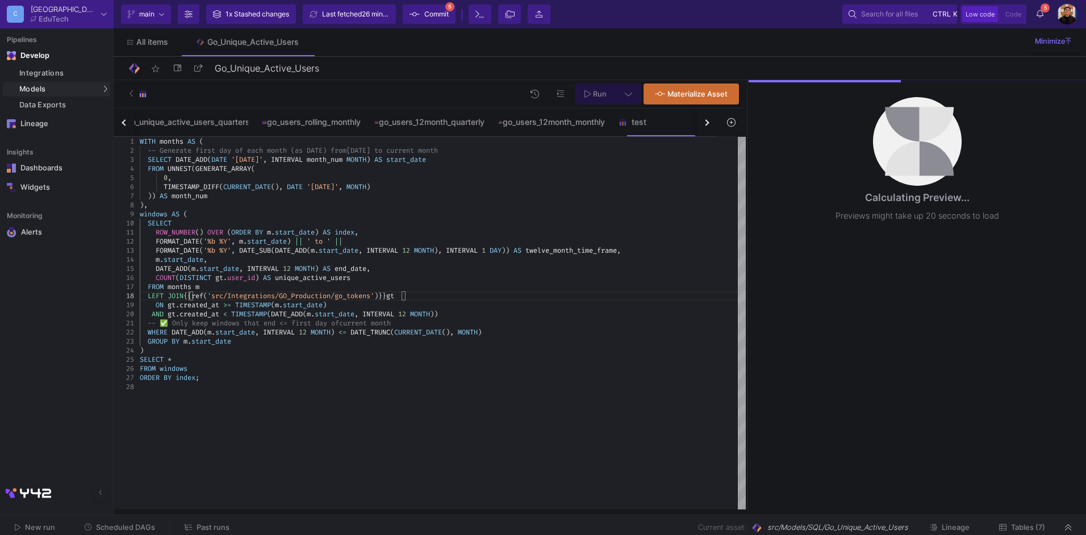
type textarea "-- ✅ Only keep windows that end <= first day of current month WHERE DATE_ADD(m.…"
click at [396, 394] on div "WITH months AS ( -- Generate first day of each month (as DATE) from [DATE] to c…" at bounding box center [443, 323] width 606 height 373
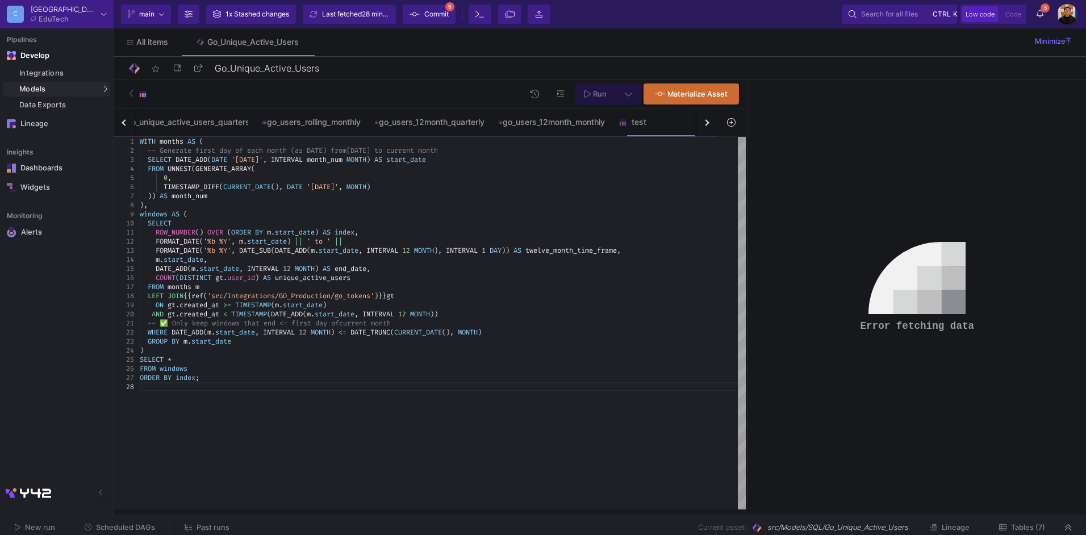
click at [473, 374] on div "ORDER BY index ;" at bounding box center [443, 377] width 606 height 9
click at [512, 382] on div at bounding box center [443, 386] width 606 height 9
click at [675, 123] on icon at bounding box center [671, 121] width 8 height 9
click at [705, 162] on div "Delete" at bounding box center [709, 170] width 45 height 27
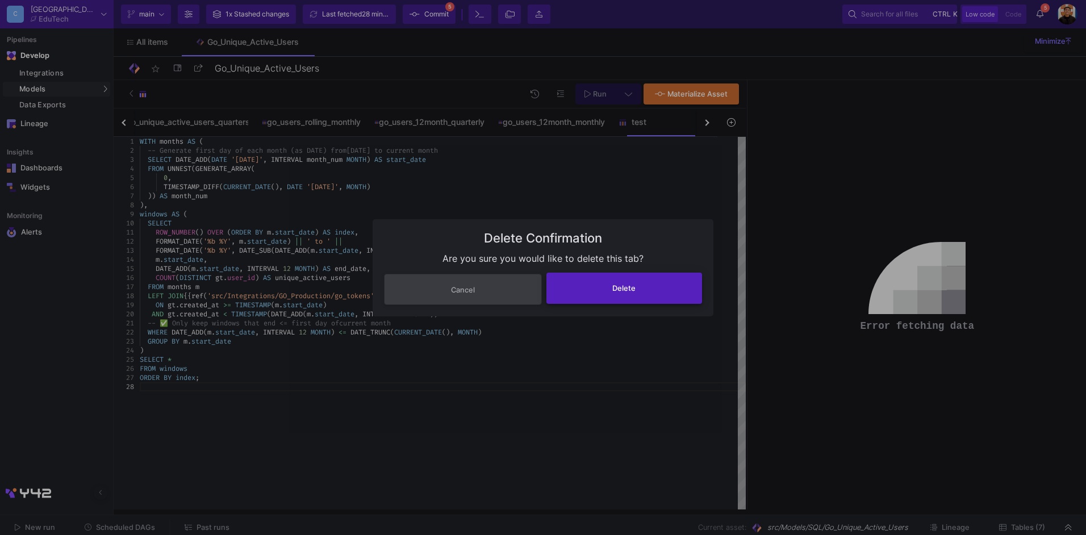
click at [661, 286] on button "Delete" at bounding box center [624, 288] width 156 height 31
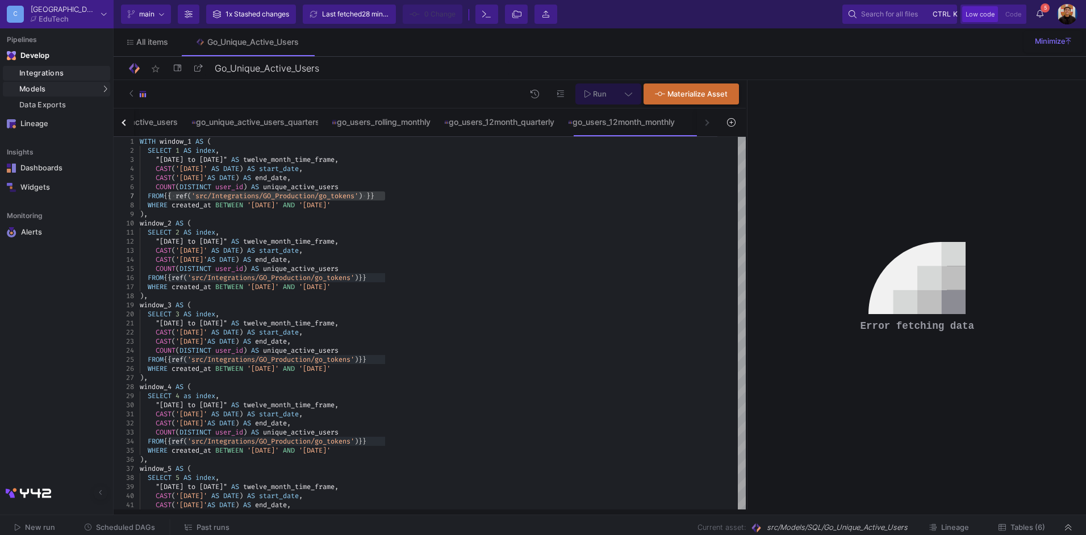
click at [69, 70] on div "Integrations" at bounding box center [63, 73] width 88 height 9
